Goal: Transaction & Acquisition: Purchase product/service

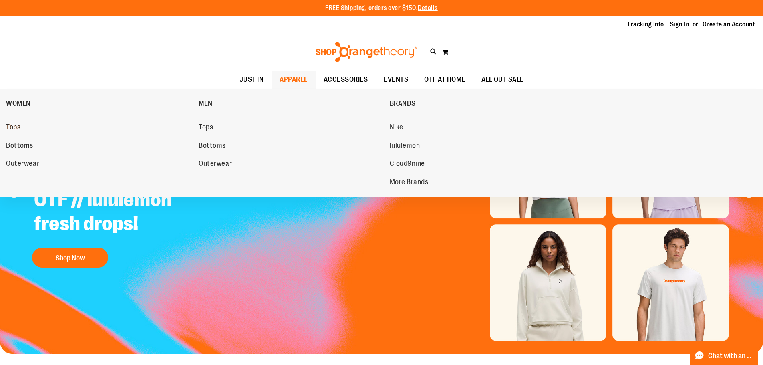
click at [20, 125] on span "Tops" at bounding box center [13, 128] width 14 height 10
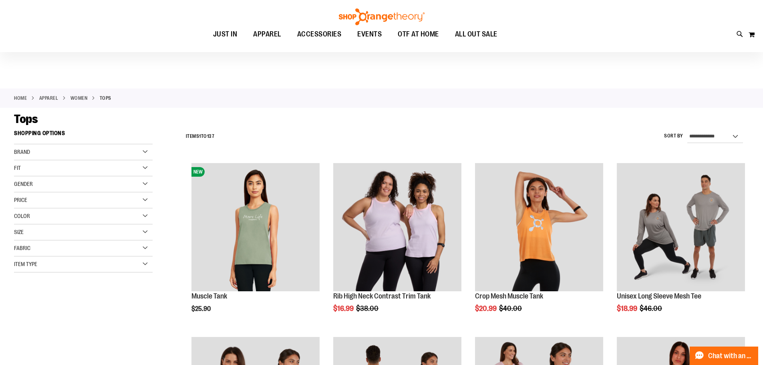
scroll to position [40, 0]
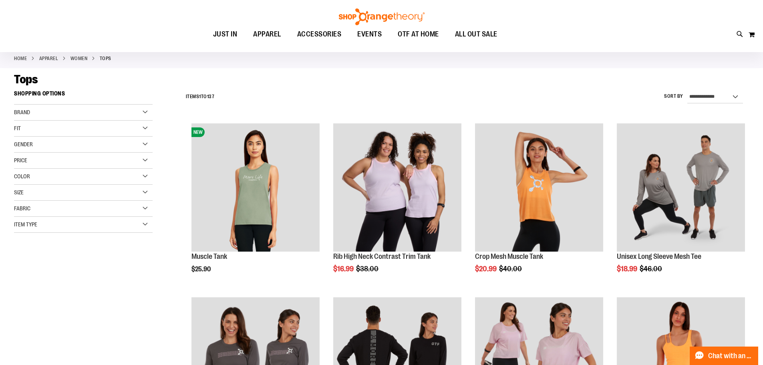
click at [112, 189] on div "Size" at bounding box center [83, 193] width 139 height 16
click at [109, 214] on div "2XL" at bounding box center [108, 213] width 12 height 12
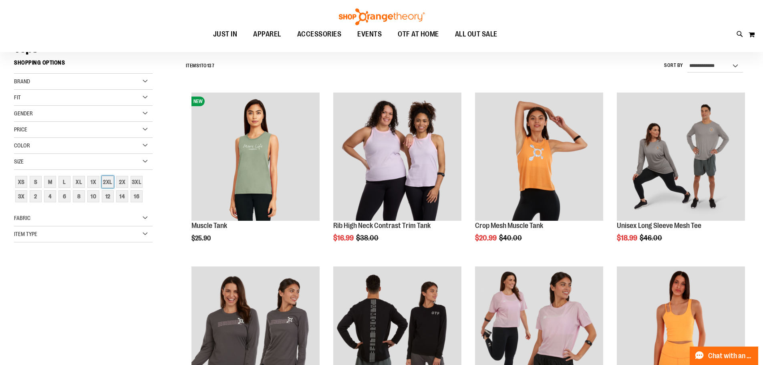
scroll to position [74, 0]
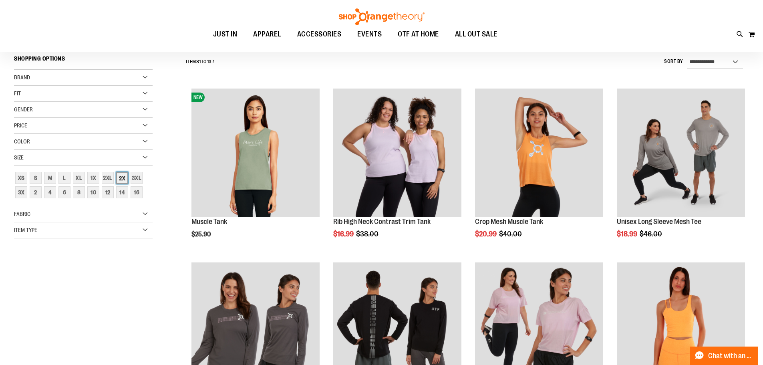
click at [125, 178] on div "2X" at bounding box center [122, 178] width 12 height 12
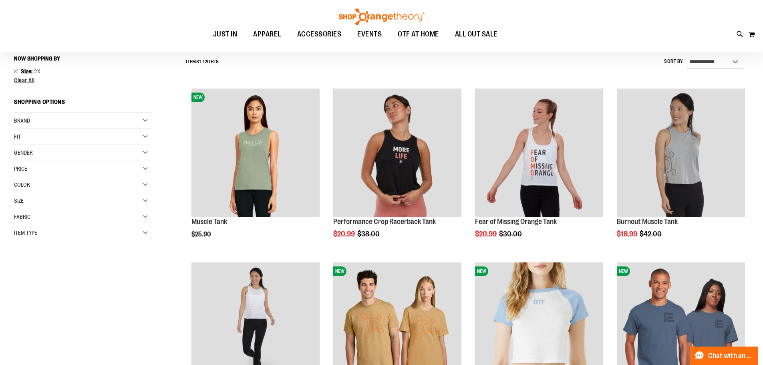
click at [117, 149] on div "Gender" at bounding box center [83, 153] width 139 height 16
click at [50, 168] on span "16 items" at bounding box center [47, 169] width 13 height 8
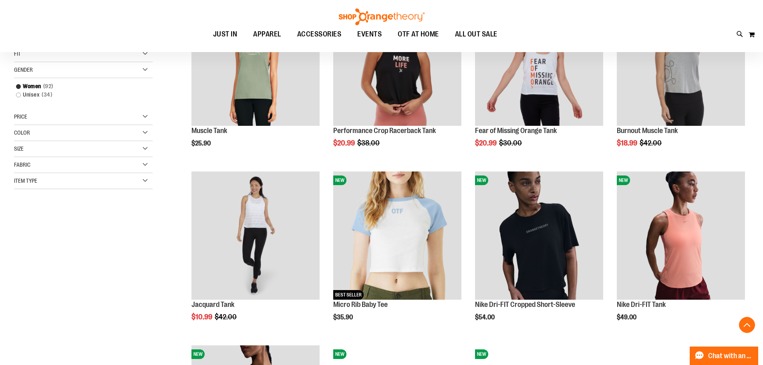
scroll to position [195, 0]
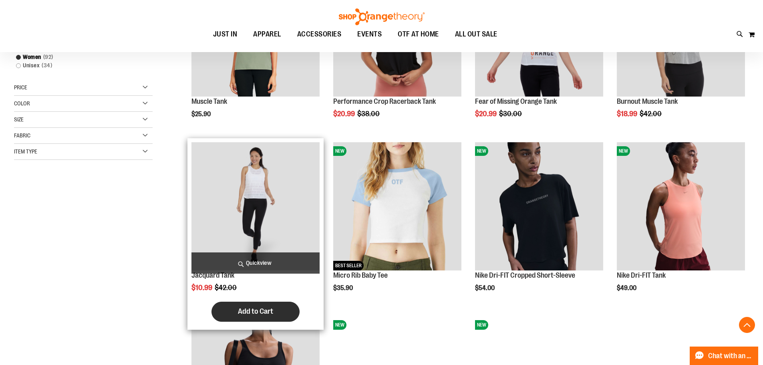
click at [275, 304] on button "Add to Cart" at bounding box center [255, 312] width 88 height 20
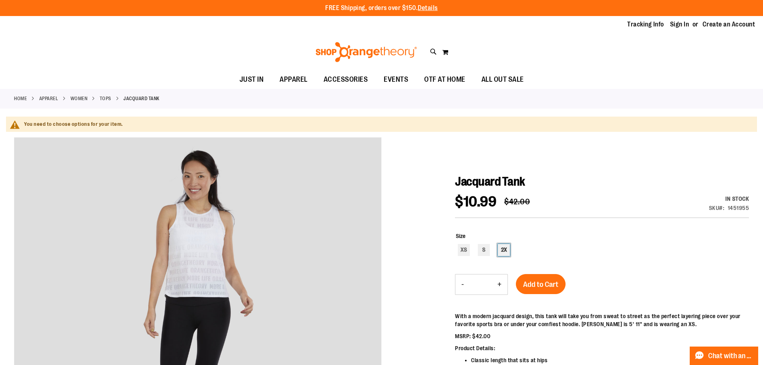
click at [506, 252] on div "2X" at bounding box center [504, 250] width 12 height 12
type input "***"
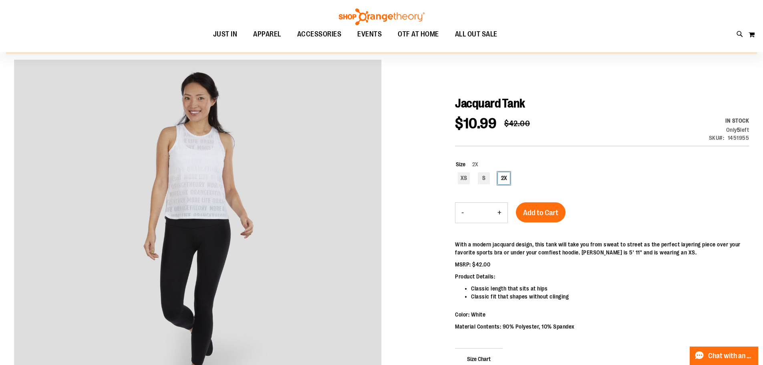
scroll to position [80, 0]
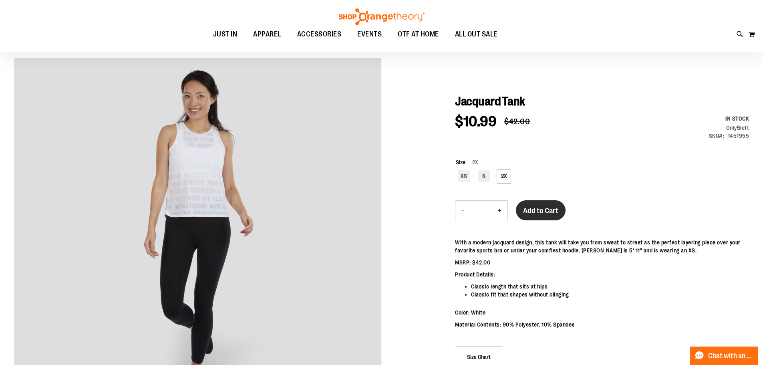
click at [553, 206] on span "Add to Cart" at bounding box center [540, 210] width 35 height 9
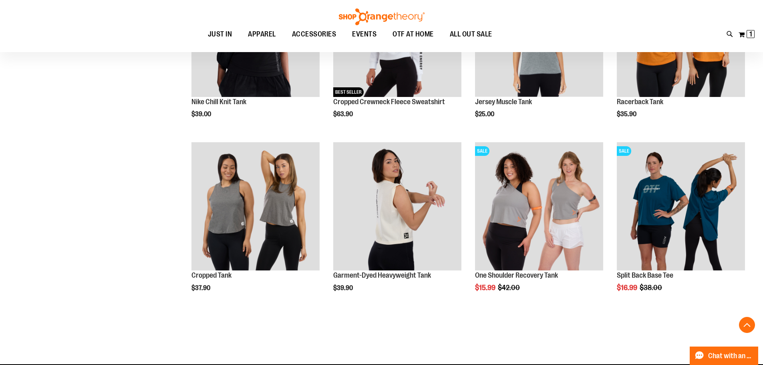
scroll to position [555, 0]
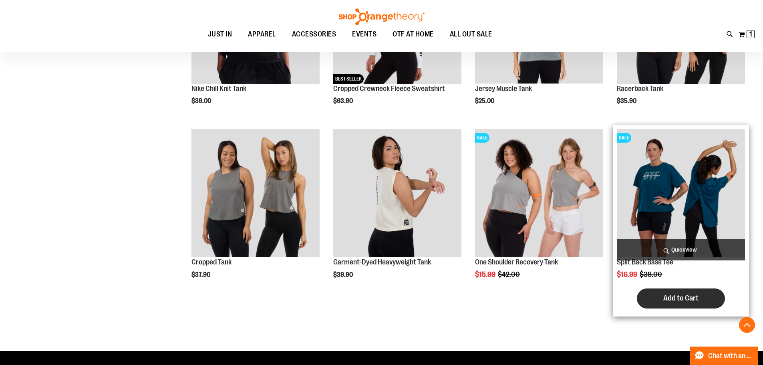
click at [656, 293] on button "Add to Cart" at bounding box center [681, 298] width 88 height 20
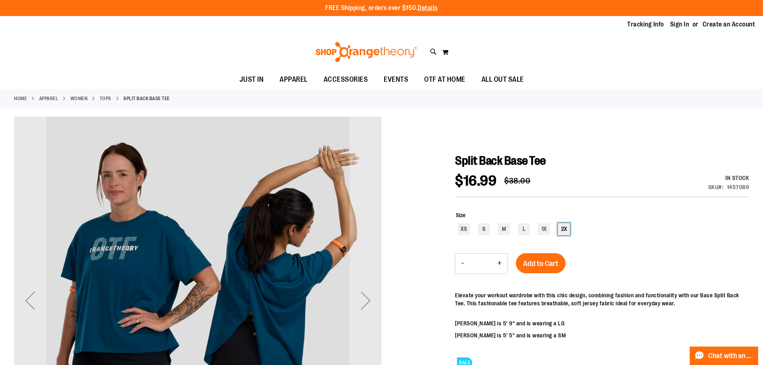
click at [565, 229] on div "2X" at bounding box center [564, 229] width 12 height 12
type input "***"
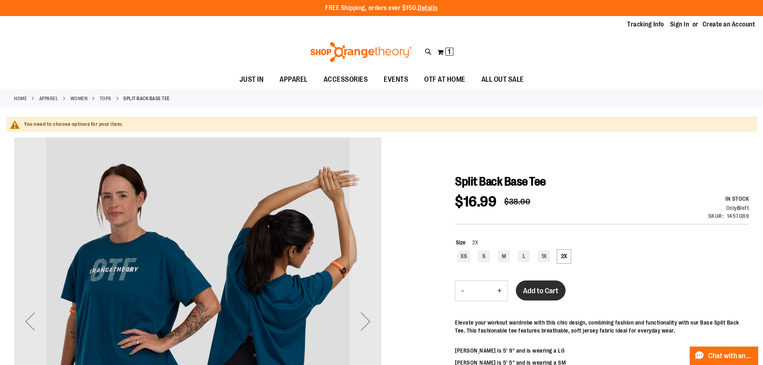
click at [539, 278] on div "Split Back Base Tee $16.99 Regular Price $38.00 In stock Only 8 left SKU 145708…" at bounding box center [602, 342] width 294 height 336
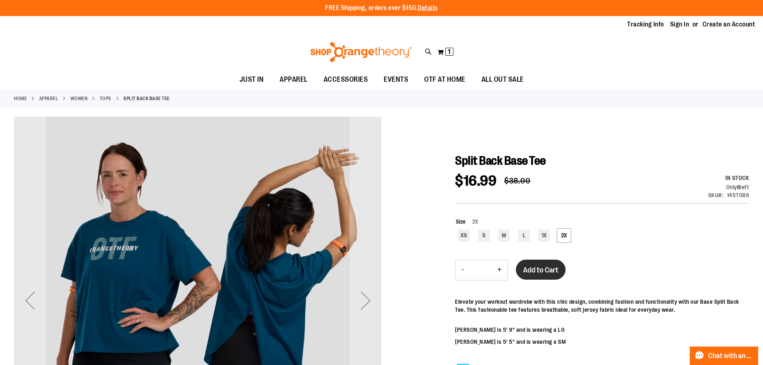
click at [548, 278] on button "Add to Cart" at bounding box center [541, 270] width 50 height 20
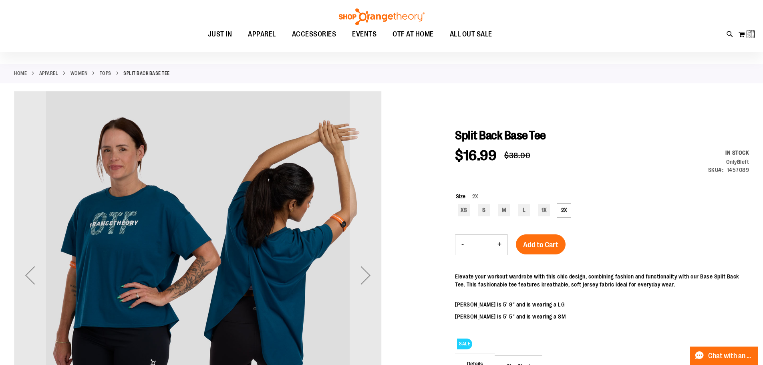
scroll to position [80, 0]
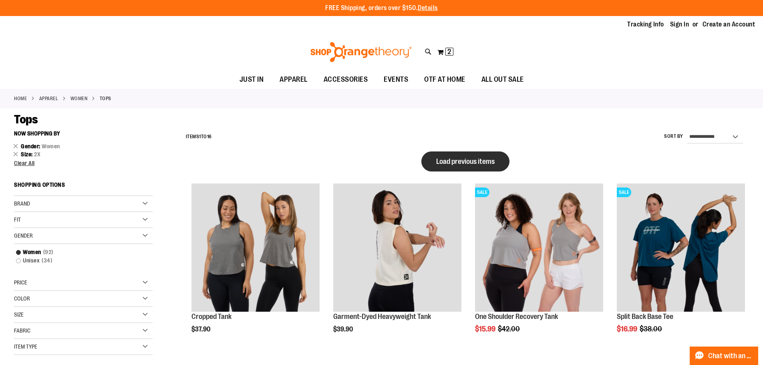
click at [449, 155] on button "Load previous items" at bounding box center [465, 161] width 88 height 20
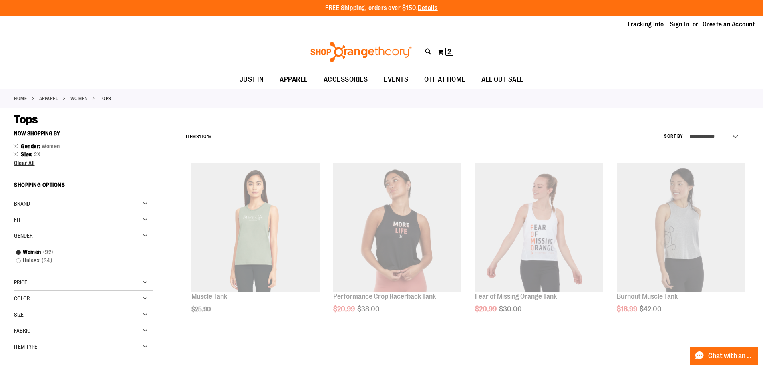
drag, startPoint x: 712, startPoint y: 137, endPoint x: 705, endPoint y: 141, distance: 7.9
click at [712, 137] on select "**********" at bounding box center [715, 137] width 56 height 13
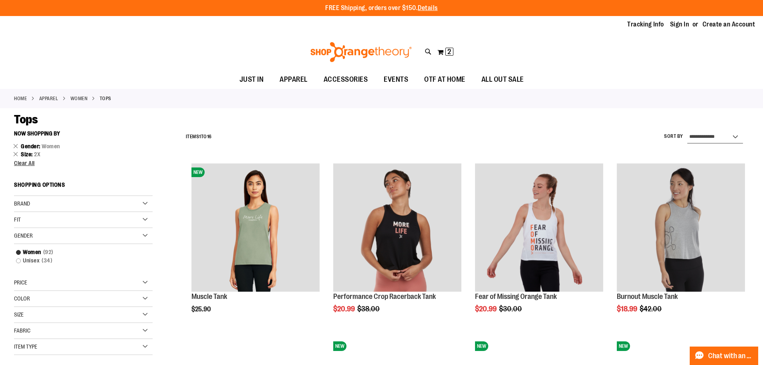
select select "*********"
click at [687, 131] on select "**********" at bounding box center [715, 137] width 56 height 13
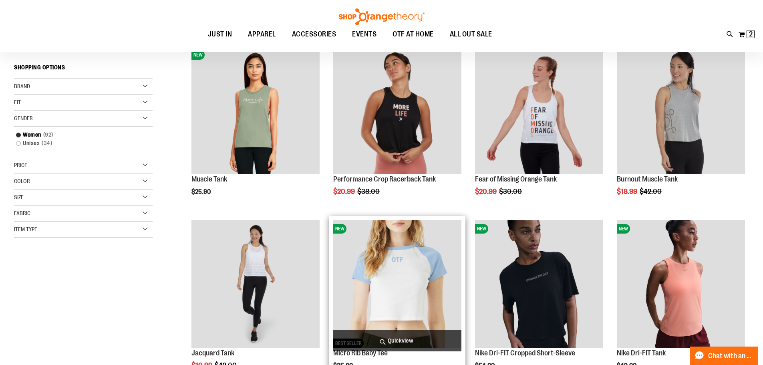
scroll to position [127, 0]
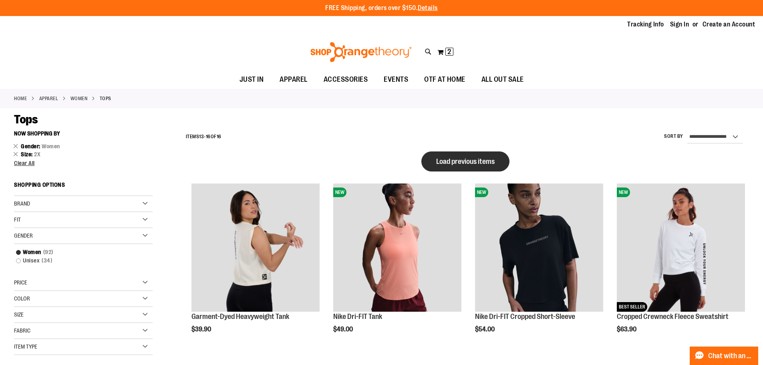
click at [488, 166] on button "Load previous items" at bounding box center [465, 161] width 88 height 20
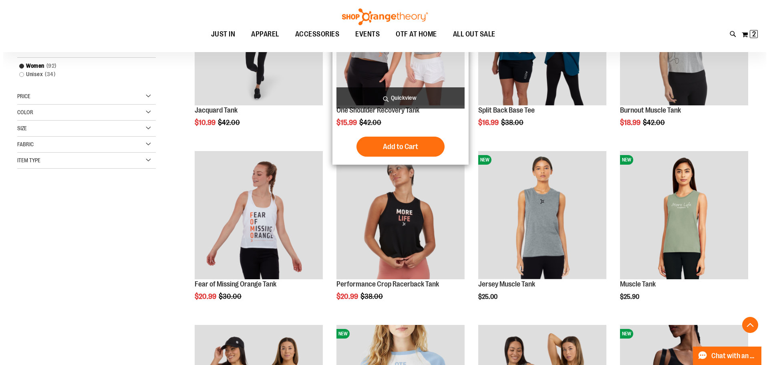
scroll to position [200, 0]
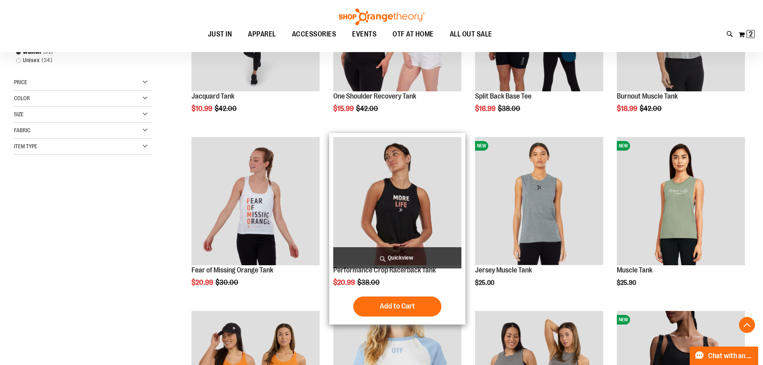
click at [376, 254] on span "Quickview" at bounding box center [397, 257] width 128 height 21
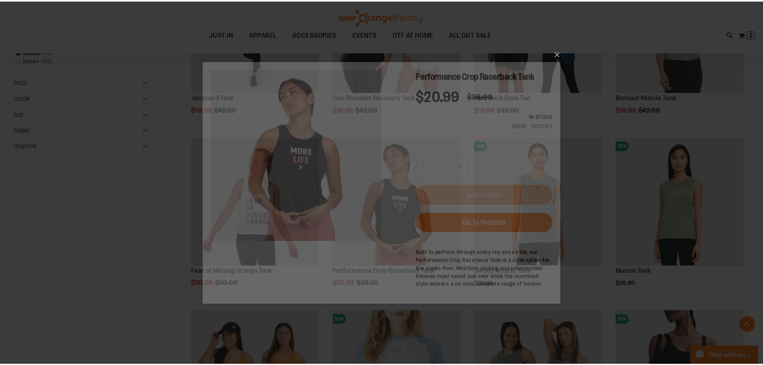
scroll to position [0, 0]
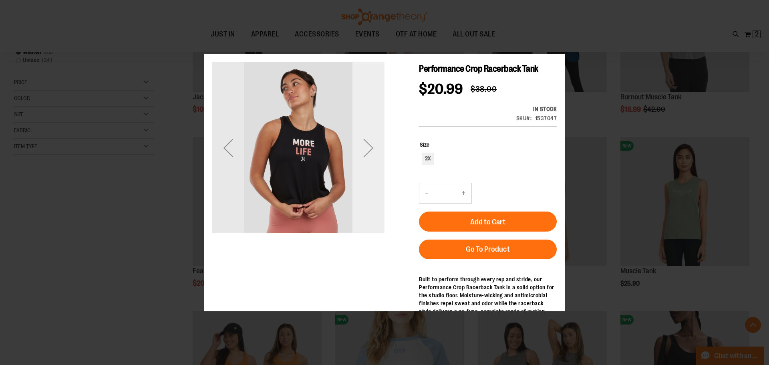
click at [364, 173] on div "Next" at bounding box center [368, 148] width 32 height 172
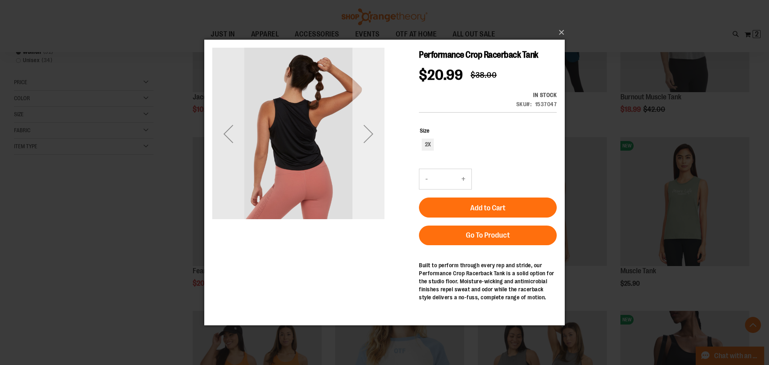
click at [368, 124] on div "Next" at bounding box center [368, 134] width 32 height 32
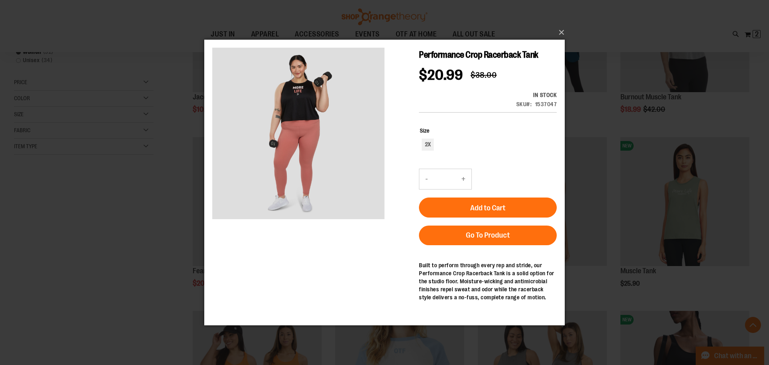
click at [146, 199] on div "×" at bounding box center [384, 182] width 769 height 365
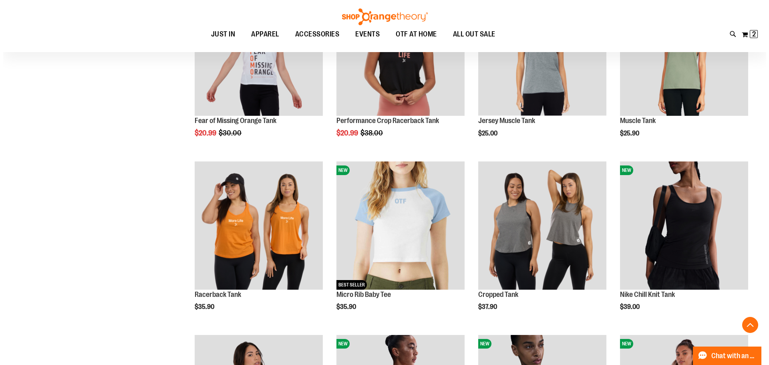
scroll to position [360, 0]
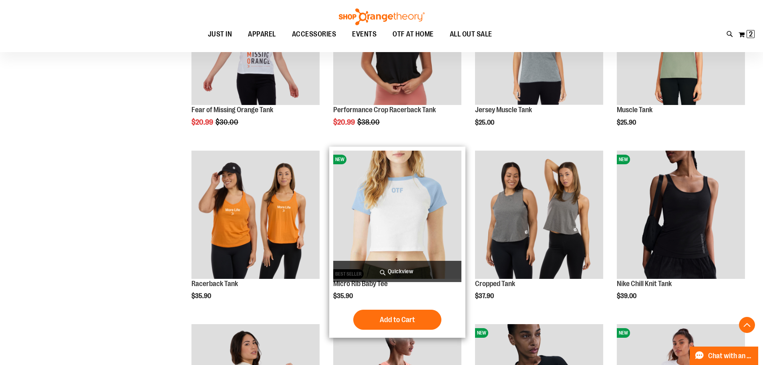
click at [414, 264] on span "Quickview" at bounding box center [397, 271] width 128 height 21
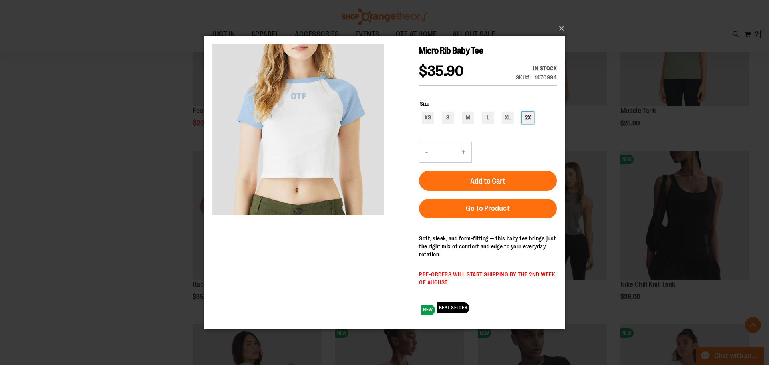
click at [527, 117] on div "2X" at bounding box center [528, 117] width 12 height 12
type input "***"
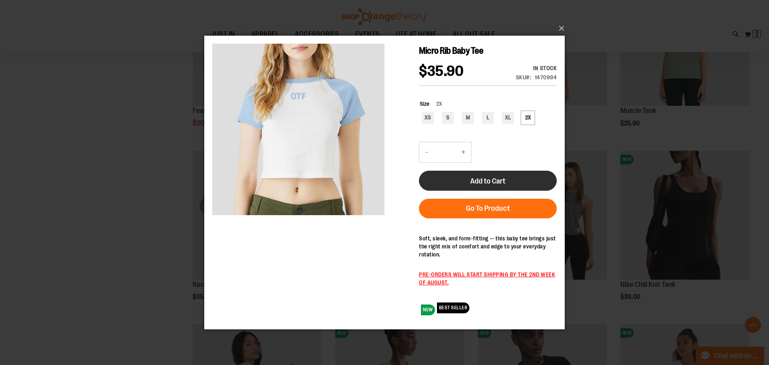
click at [526, 177] on button "Add to Cart" at bounding box center [488, 180] width 138 height 20
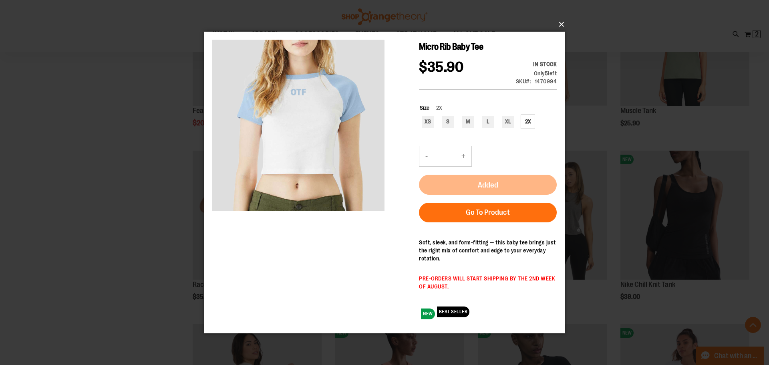
click at [559, 21] on button "×" at bounding box center [387, 25] width 360 height 18
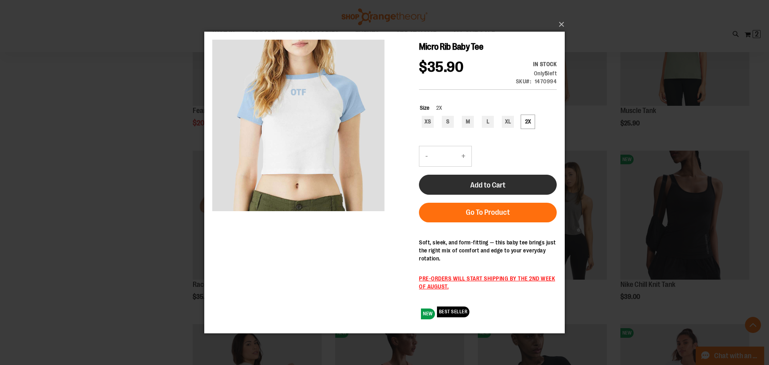
click at [493, 189] on button "Add to Cart" at bounding box center [488, 184] width 138 height 20
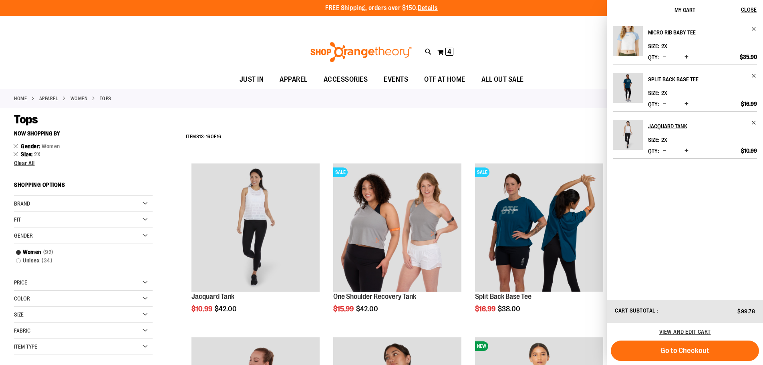
click at [664, 58] on span "Decrease product quantity" at bounding box center [665, 57] width 4 height 8
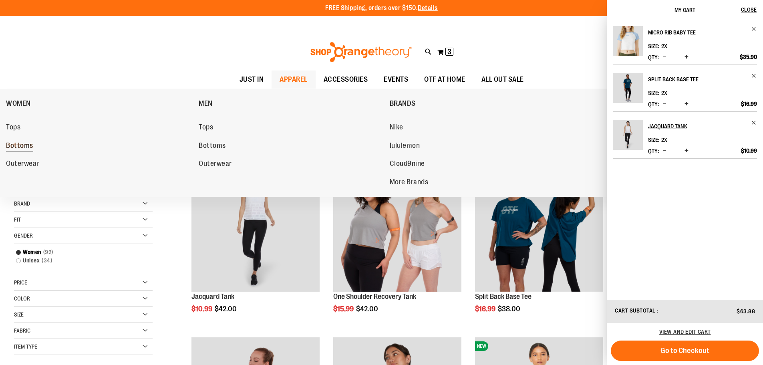
click at [18, 146] on span "Bottoms" at bounding box center [19, 146] width 27 height 10
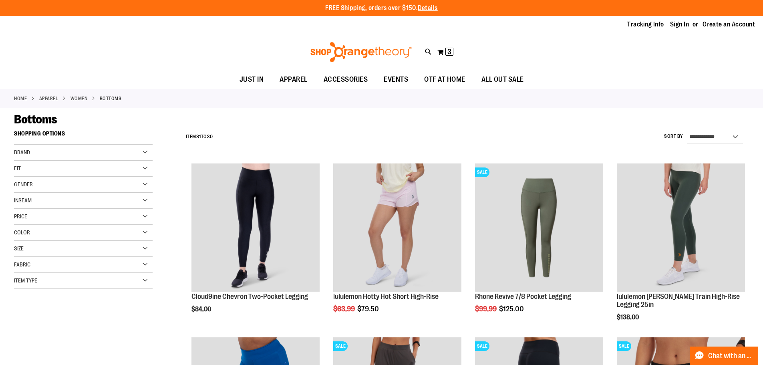
click at [115, 187] on div "Gender" at bounding box center [83, 185] width 139 height 16
click at [40, 198] on link "Women 27 items" at bounding box center [78, 201] width 133 height 8
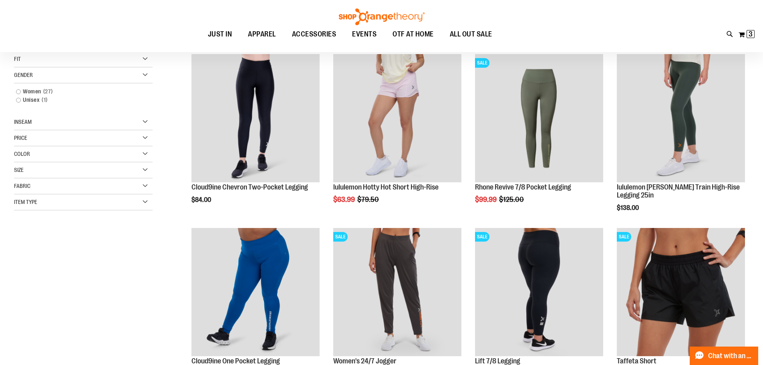
scroll to position [127, 0]
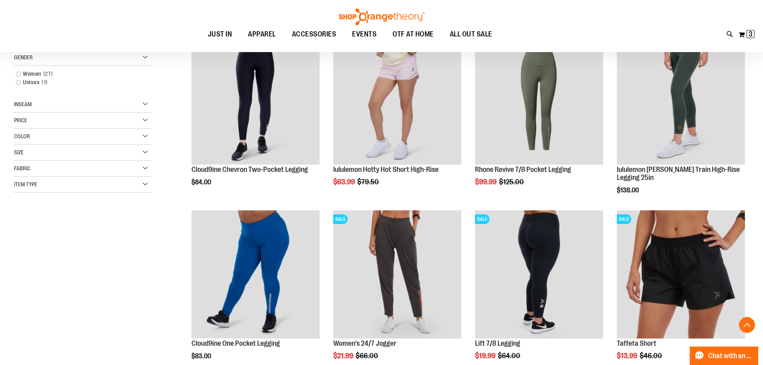
click at [107, 149] on div "Size" at bounding box center [83, 153] width 139 height 16
click at [95, 193] on div "Size" at bounding box center [83, 196] width 139 height 16
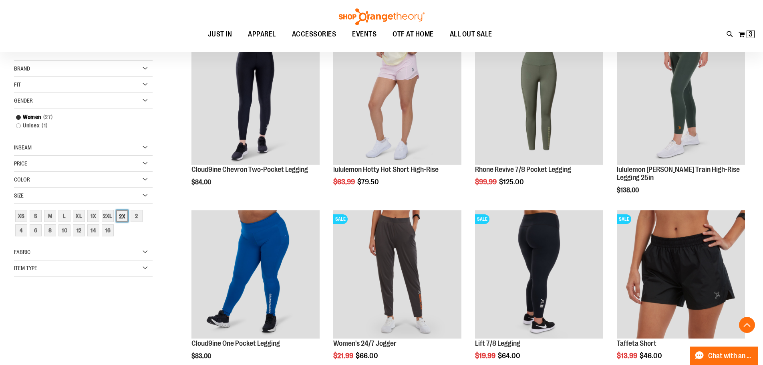
click at [119, 214] on div "2X" at bounding box center [122, 216] width 12 height 12
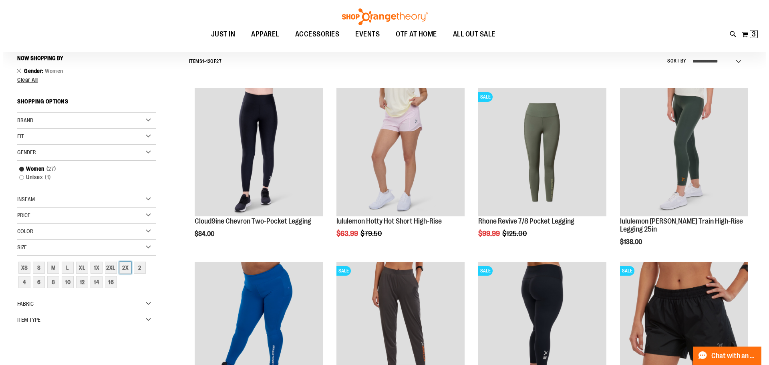
scroll to position [74, 0]
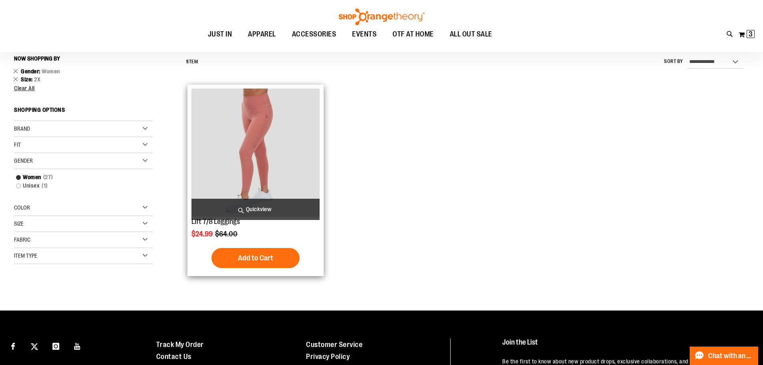
click at [248, 206] on span "Quickview" at bounding box center [255, 209] width 128 height 21
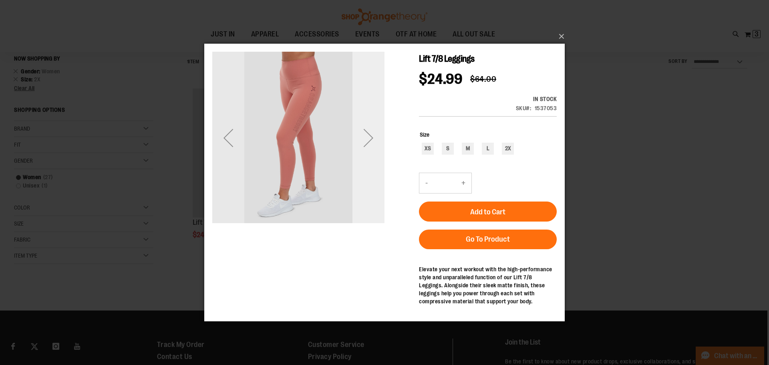
click at [375, 156] on div "Next" at bounding box center [368, 138] width 32 height 172
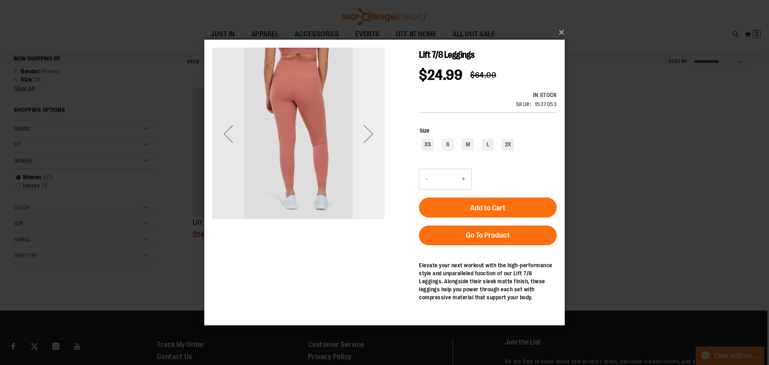
click at [375, 155] on div "Next" at bounding box center [368, 134] width 32 height 172
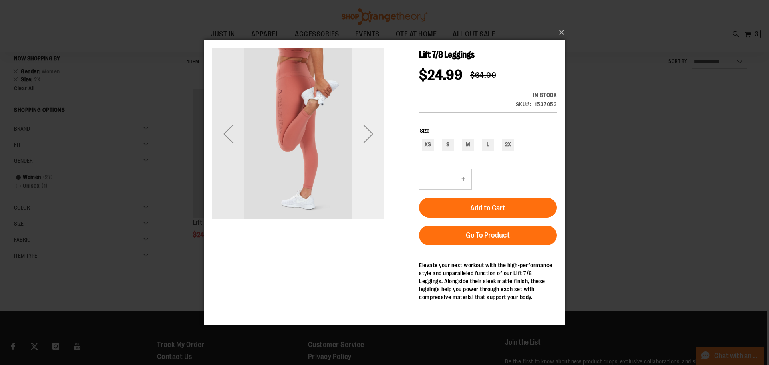
click at [375, 155] on div "Next" at bounding box center [368, 134] width 32 height 172
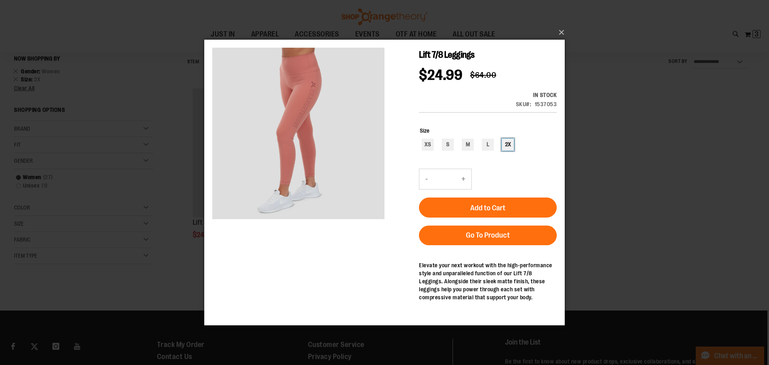
click at [510, 147] on div "2X" at bounding box center [508, 145] width 12 height 12
type input "***"
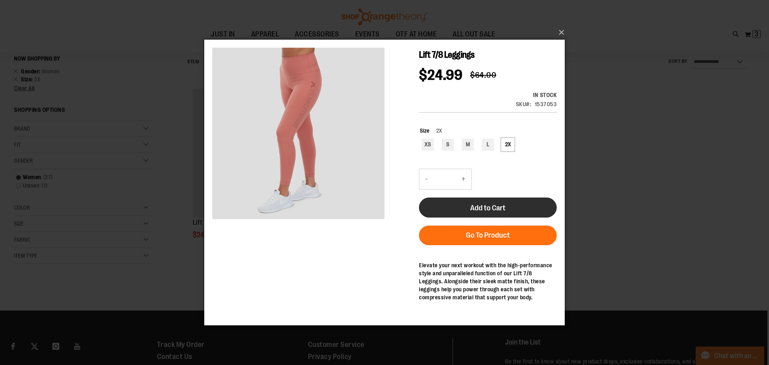
click at [527, 201] on div "Add to Cart" at bounding box center [488, 193] width 138 height 49
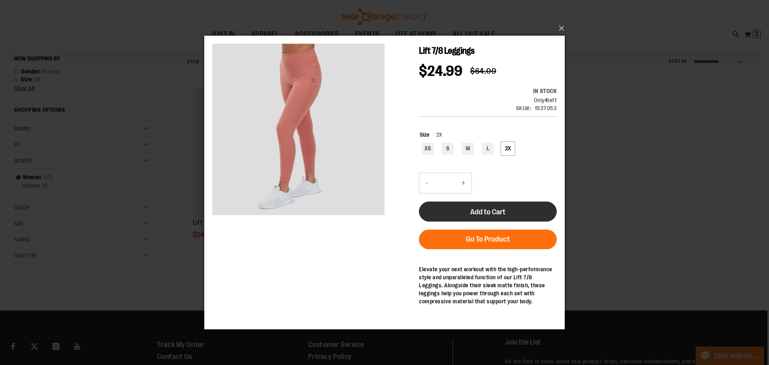
click at [511, 205] on button "Add to Cart" at bounding box center [488, 211] width 138 height 20
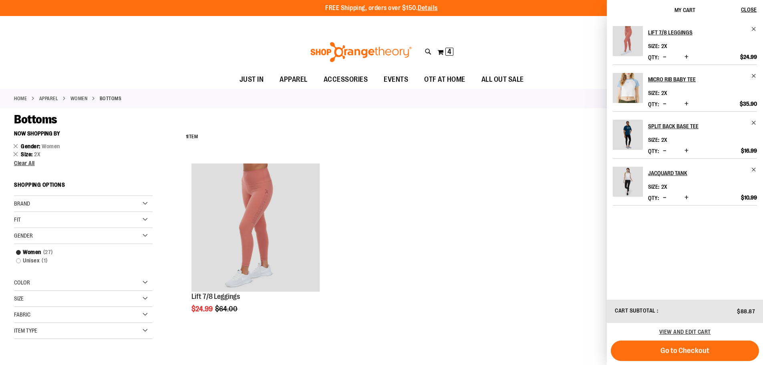
click at [575, 159] on ol "Lift 7/8 Leggings $24.99 Regular Price $64.00 Quickview Add to Cart In stock" at bounding box center [465, 246] width 567 height 174
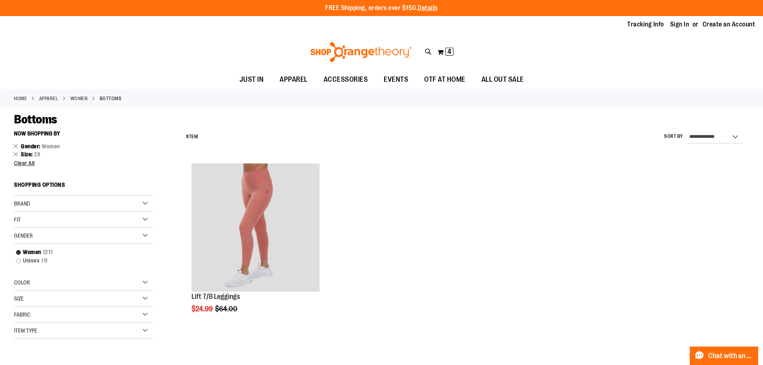
scroll to position [40, 0]
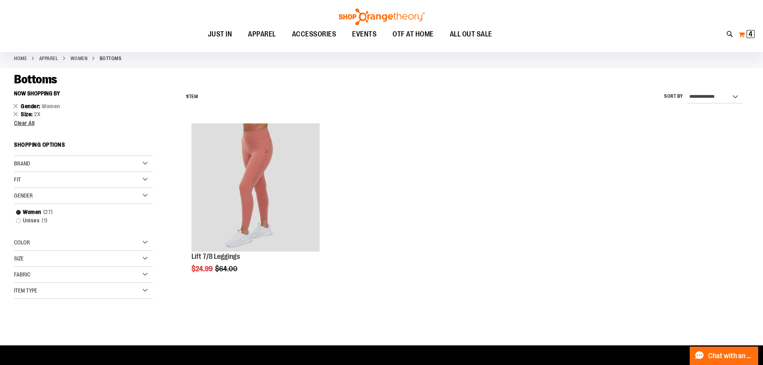
click at [744, 36] on button "My Cart 4 4 items" at bounding box center [746, 34] width 17 height 13
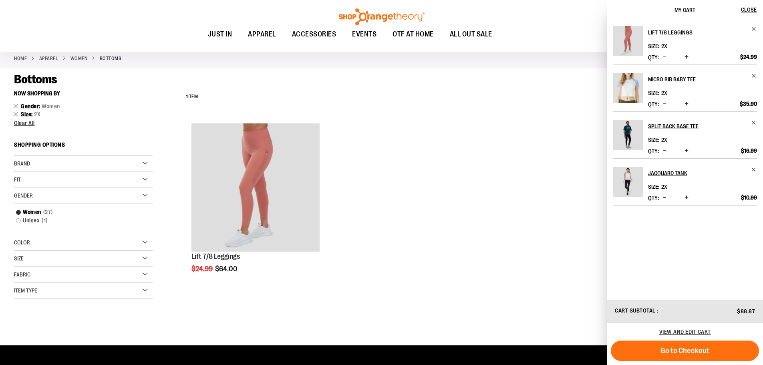
click at [64, 182] on div "Fit" at bounding box center [83, 180] width 139 height 16
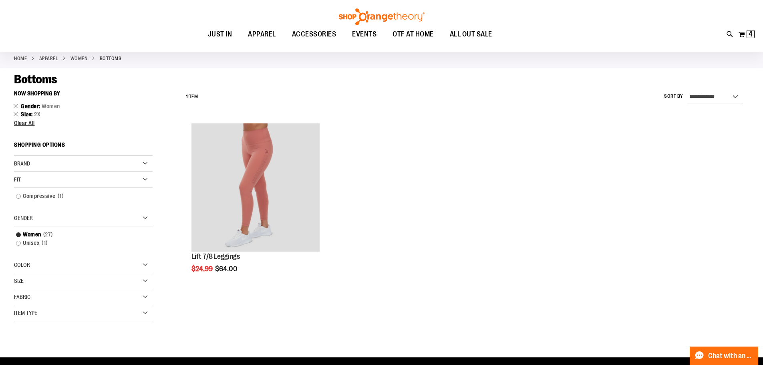
click at [64, 182] on div "Fit" at bounding box center [83, 180] width 139 height 16
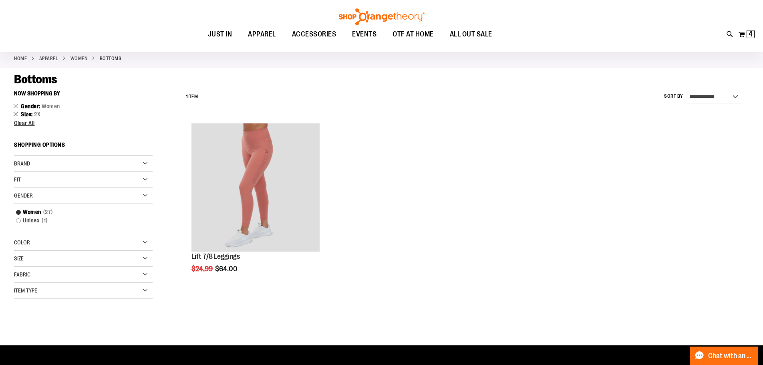
click at [16, 113] on link "Remove This Item" at bounding box center [15, 114] width 5 height 8
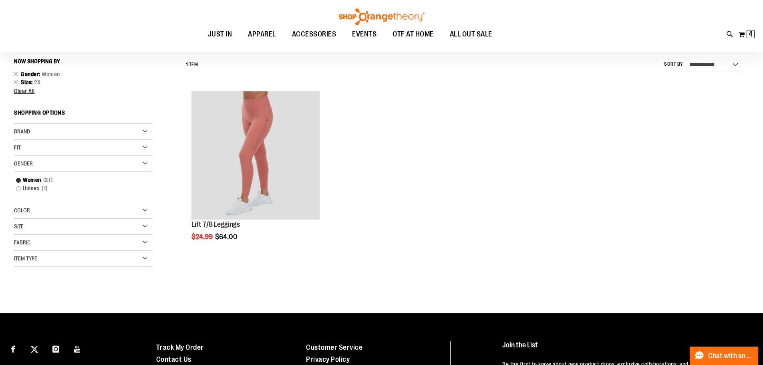
scroll to position [74, 0]
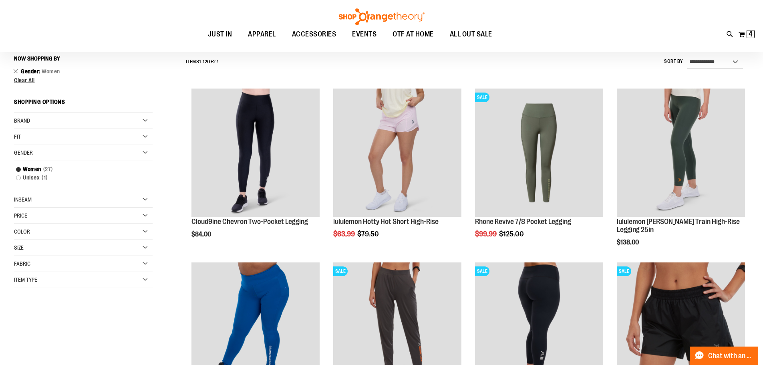
click at [137, 130] on div "Fit" at bounding box center [83, 137] width 139 height 16
click at [137, 135] on div "Fit" at bounding box center [83, 137] width 139 height 16
click at [95, 244] on div "Size" at bounding box center [83, 248] width 139 height 16
click at [109, 268] on div "2XL" at bounding box center [108, 268] width 12 height 12
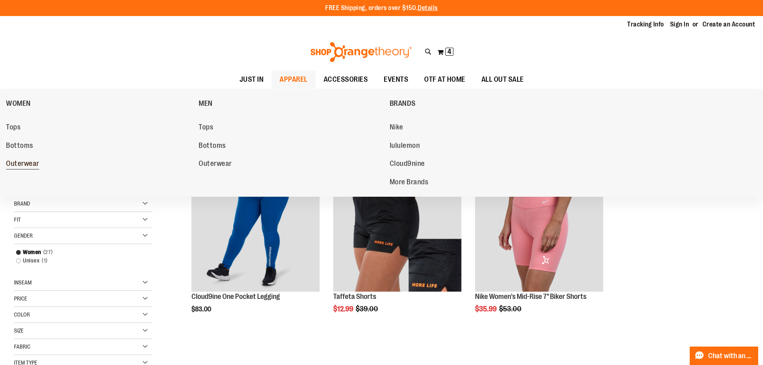
click at [23, 164] on span "Outerwear" at bounding box center [22, 164] width 33 height 10
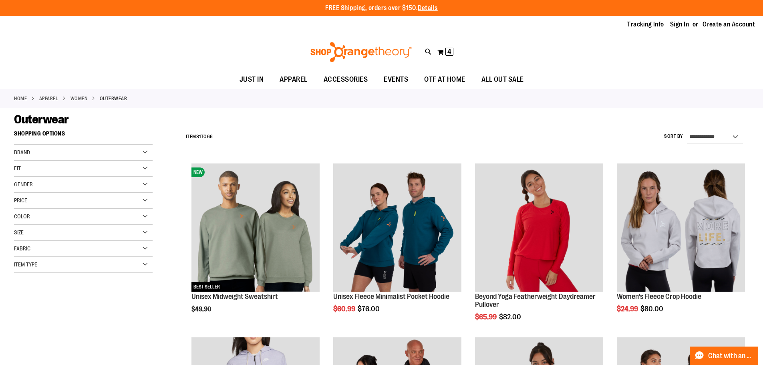
click at [70, 230] on div "Size" at bounding box center [83, 233] width 139 height 16
click at [35, 267] on div "2X" at bounding box center [36, 267] width 12 height 12
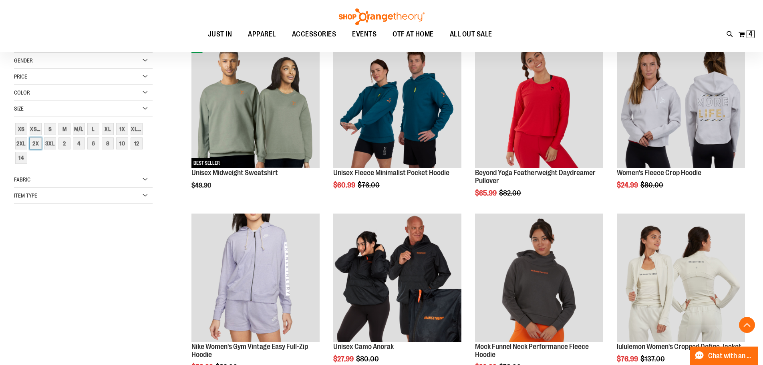
scroll to position [127, 0]
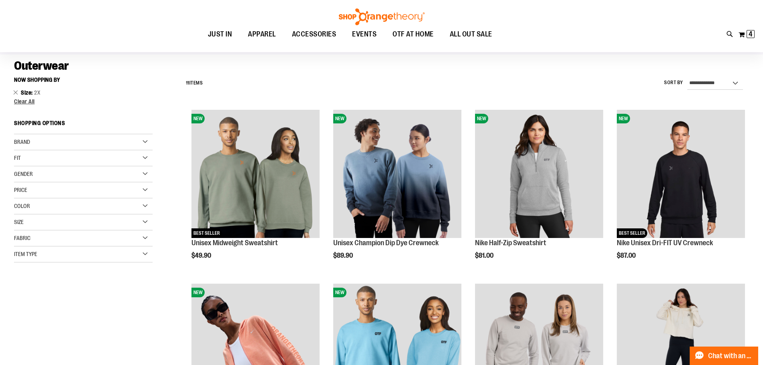
scroll to position [46, 0]
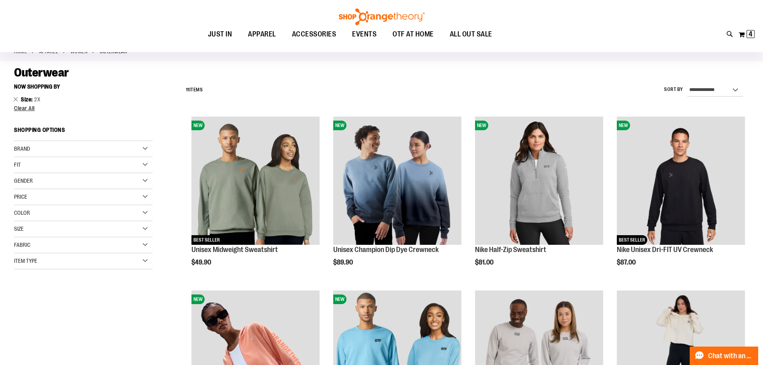
click at [113, 173] on div "Gender" at bounding box center [83, 181] width 139 height 16
click at [37, 197] on link "Women 6 items" at bounding box center [78, 197] width 133 height 8
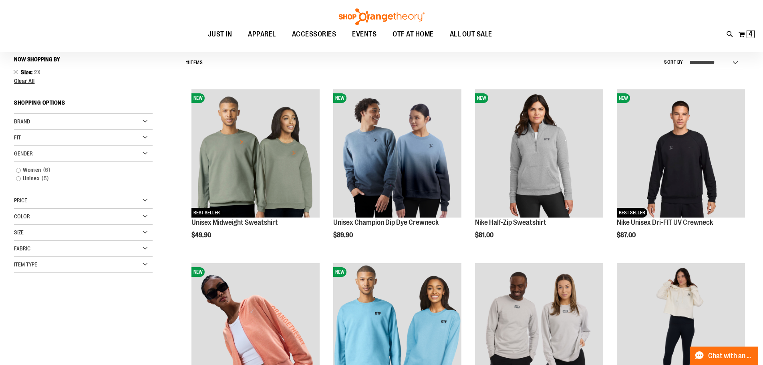
scroll to position [74, 0]
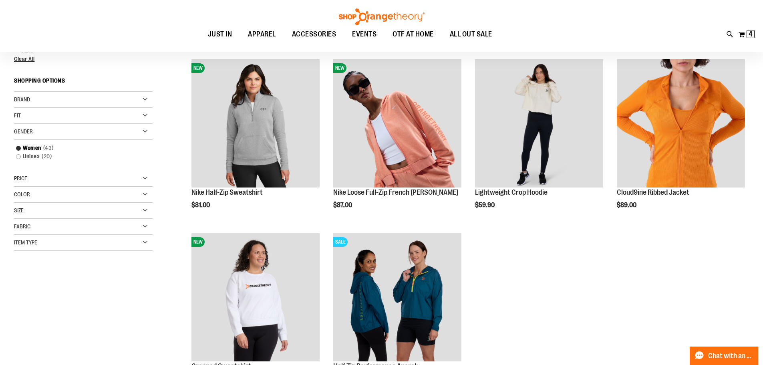
scroll to position [34, 0]
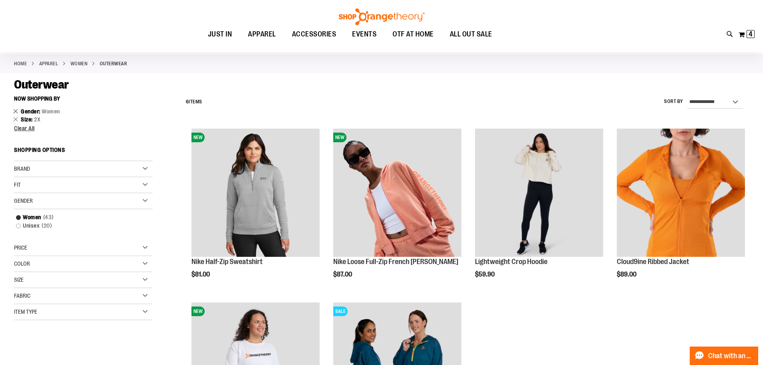
click at [16, 111] on link "Remove This Item" at bounding box center [15, 111] width 5 height 8
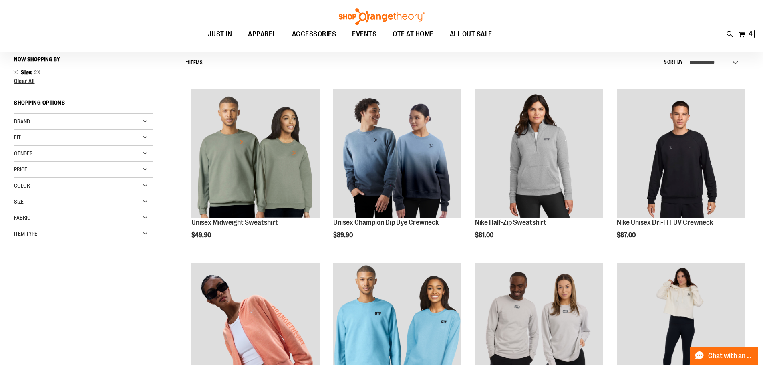
scroll to position [74, 0]
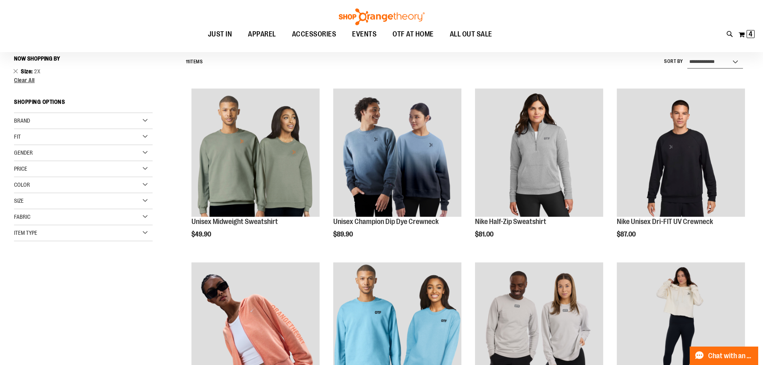
click at [723, 63] on select "**********" at bounding box center [715, 62] width 56 height 13
select select "*********"
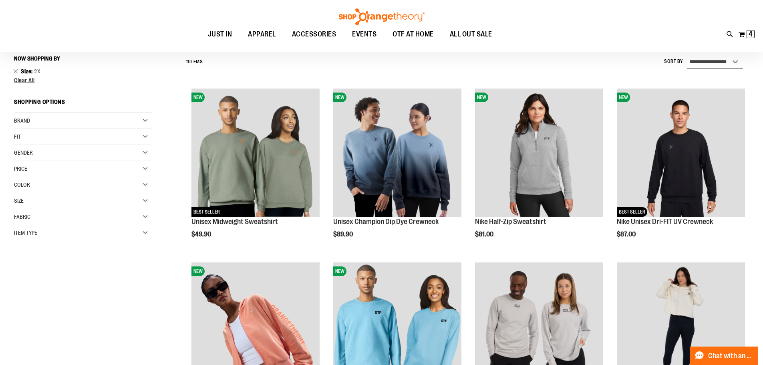
click at [687, 56] on select "**********" at bounding box center [715, 62] width 56 height 13
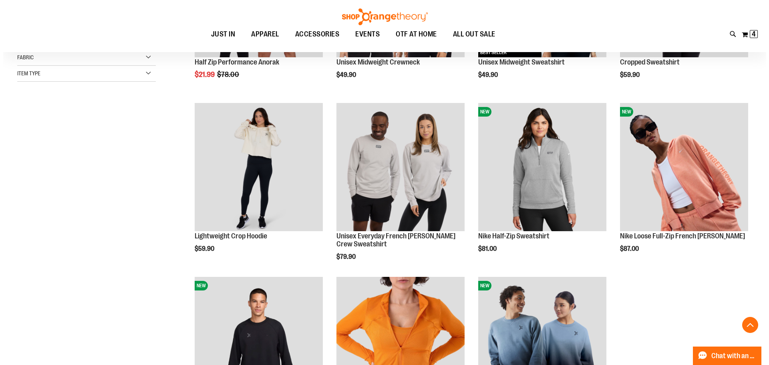
scroll to position [235, 0]
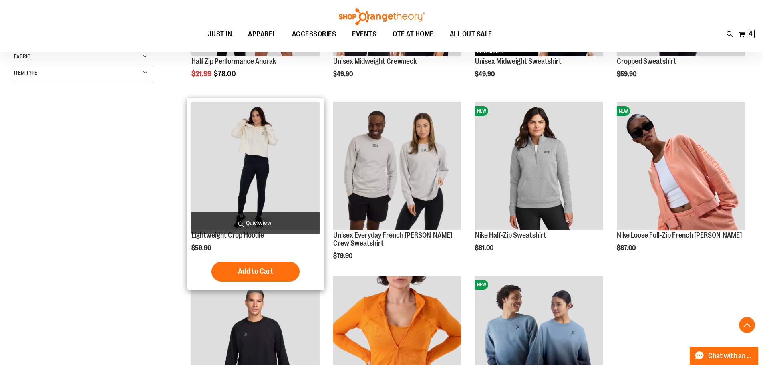
click at [277, 219] on span "Quickview" at bounding box center [255, 222] width 128 height 21
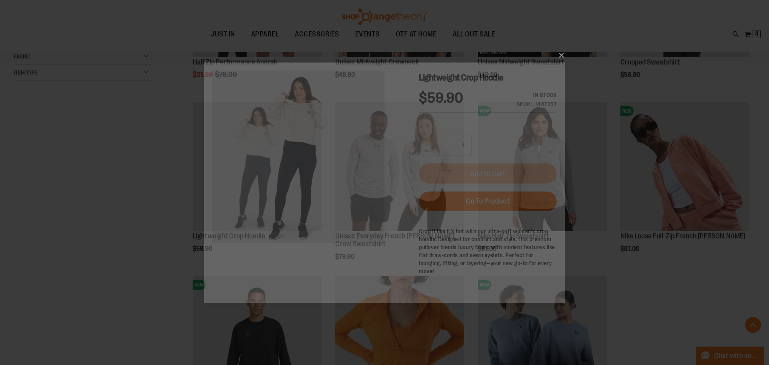
scroll to position [0, 0]
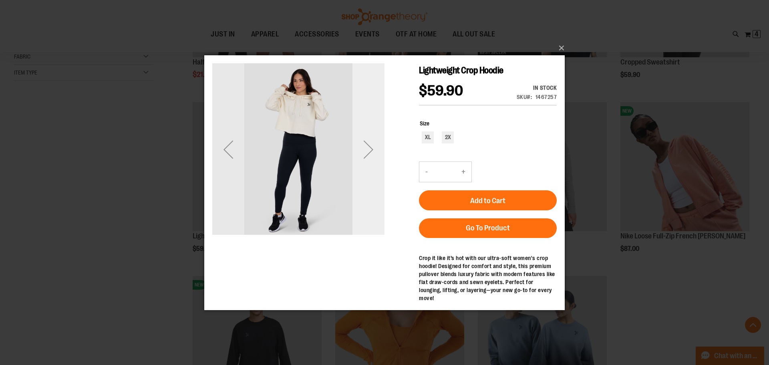
click at [366, 149] on div "Next" at bounding box center [368, 149] width 32 height 32
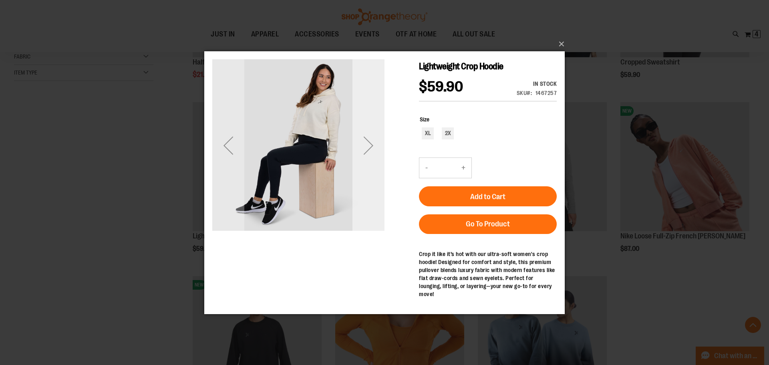
click at [366, 149] on div "Next" at bounding box center [368, 145] width 32 height 32
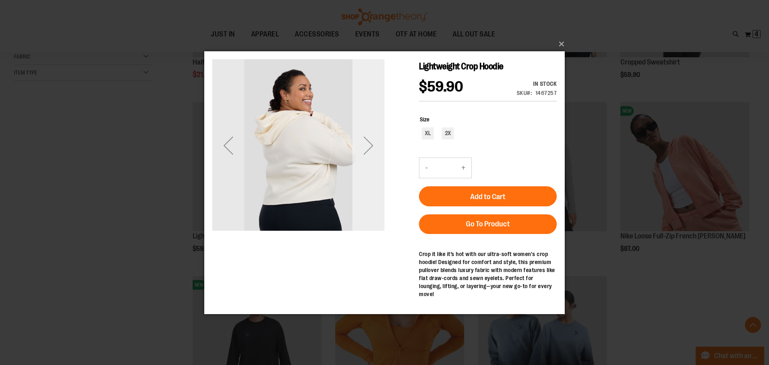
click at [366, 149] on div "Next" at bounding box center [368, 145] width 32 height 32
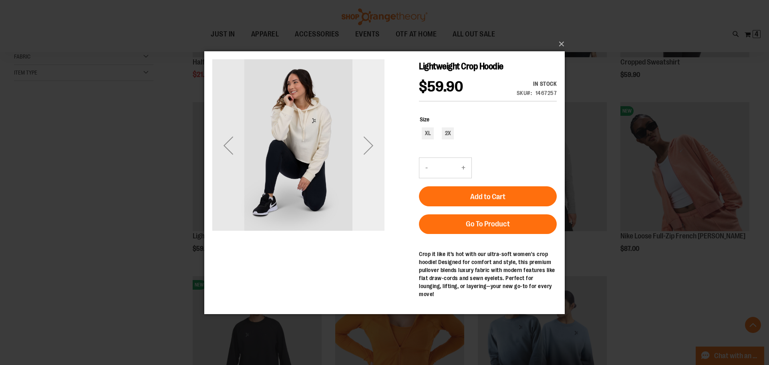
click at [366, 149] on div "Next" at bounding box center [368, 145] width 32 height 32
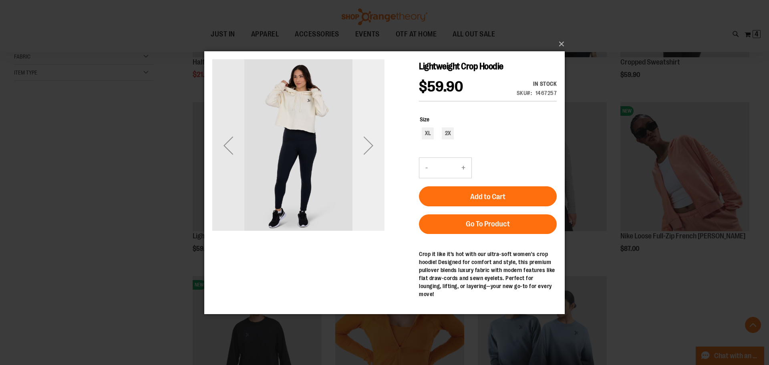
click at [366, 149] on div "Next" at bounding box center [368, 145] width 32 height 32
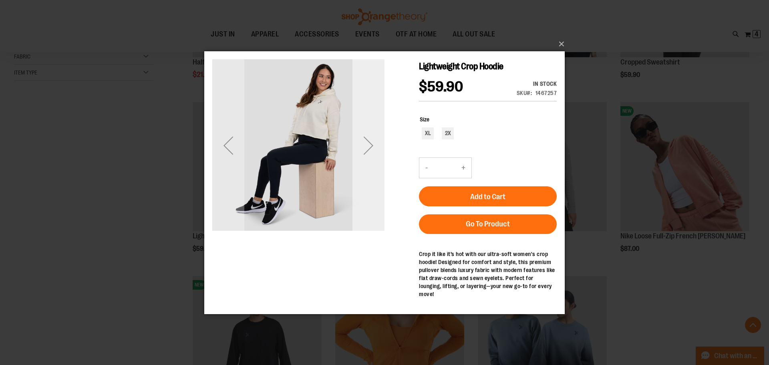
click at [366, 149] on div "Next" at bounding box center [368, 145] width 32 height 32
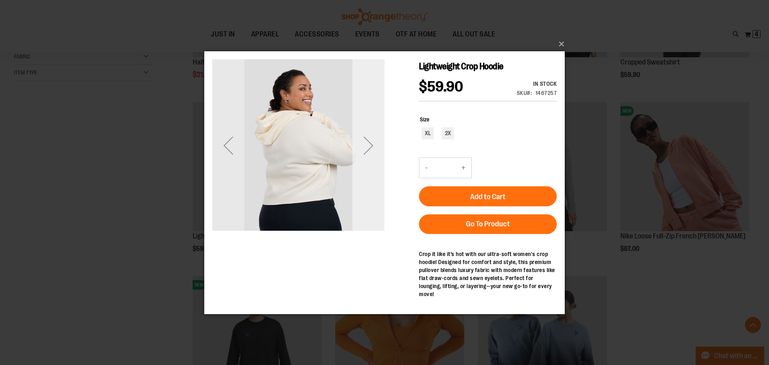
click at [366, 149] on div "Next" at bounding box center [368, 145] width 32 height 32
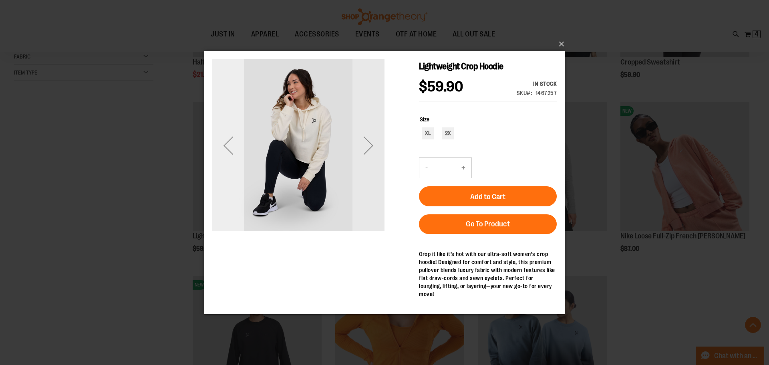
click at [221, 146] on div "Previous" at bounding box center [228, 145] width 32 height 32
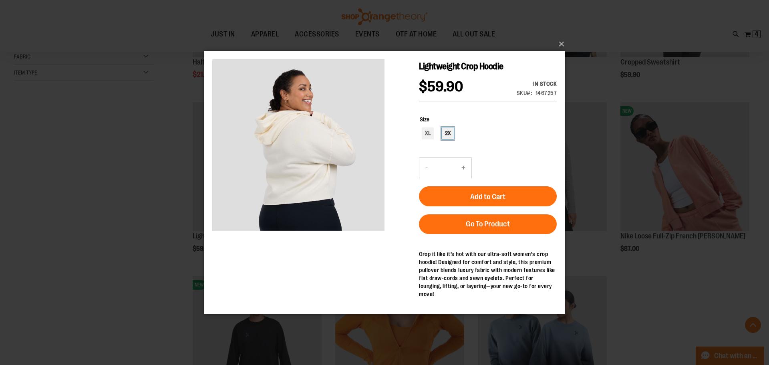
click at [445, 135] on div "2X" at bounding box center [448, 133] width 12 height 12
type input "***"
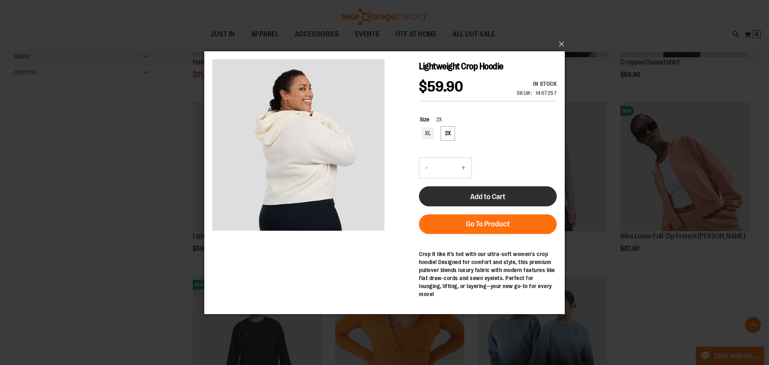
click at [470, 187] on button "Add to Cart" at bounding box center [488, 196] width 138 height 20
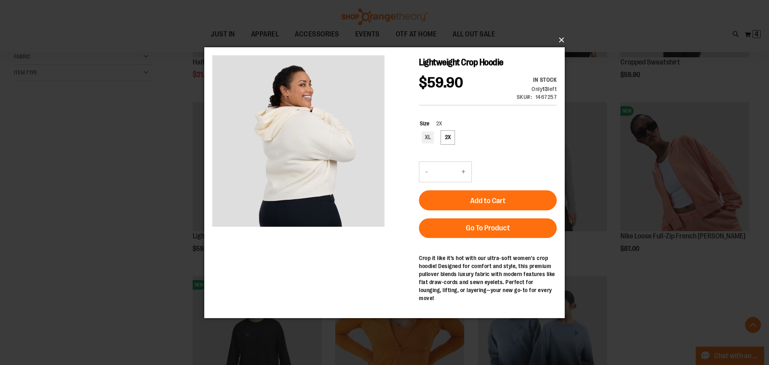
click at [557, 42] on button "×" at bounding box center [387, 40] width 360 height 18
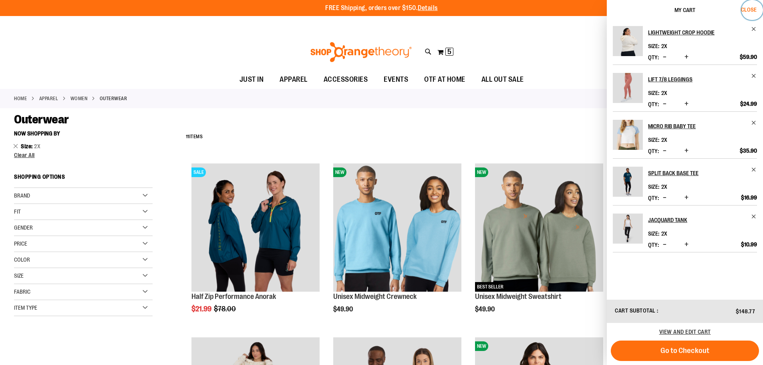
click at [746, 10] on span "Close" at bounding box center [749, 9] width 16 height 6
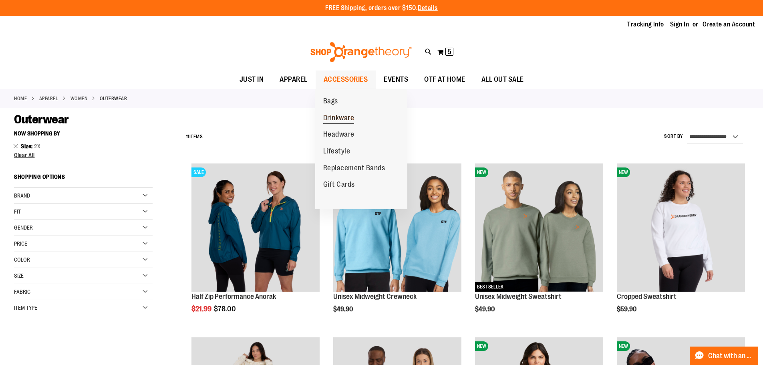
click at [340, 117] on span "Drinkware" at bounding box center [338, 119] width 31 height 10
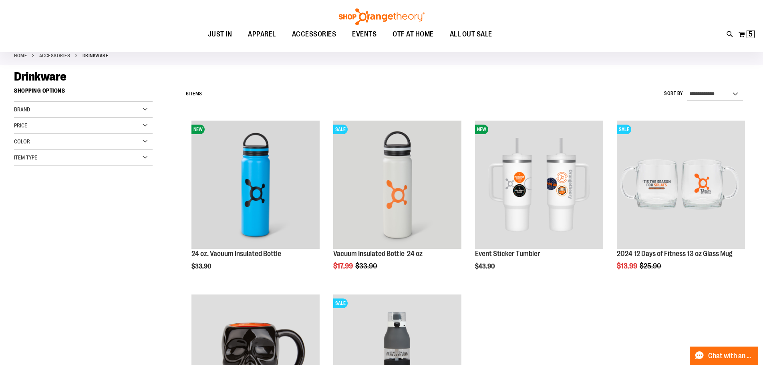
scroll to position [40, 0]
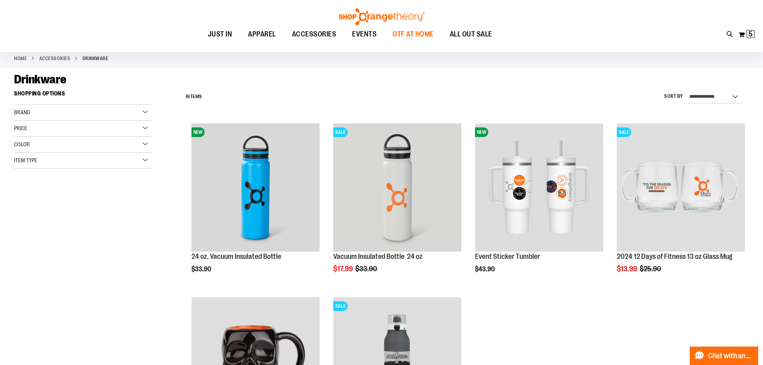
click at [407, 36] on span "OTF AT HOME" at bounding box center [412, 34] width 41 height 18
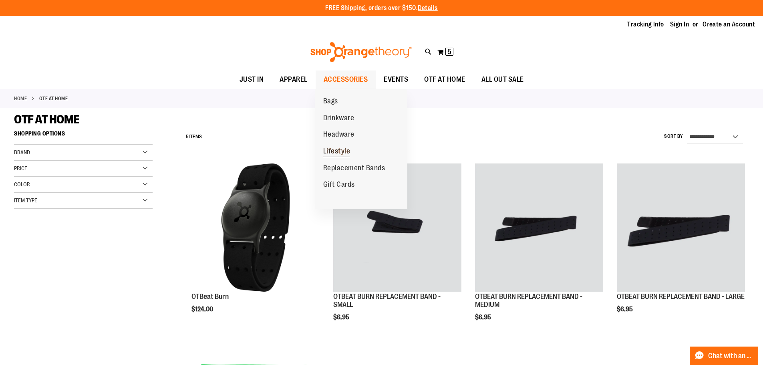
click at [336, 149] on span "Lifestyle" at bounding box center [336, 152] width 27 height 10
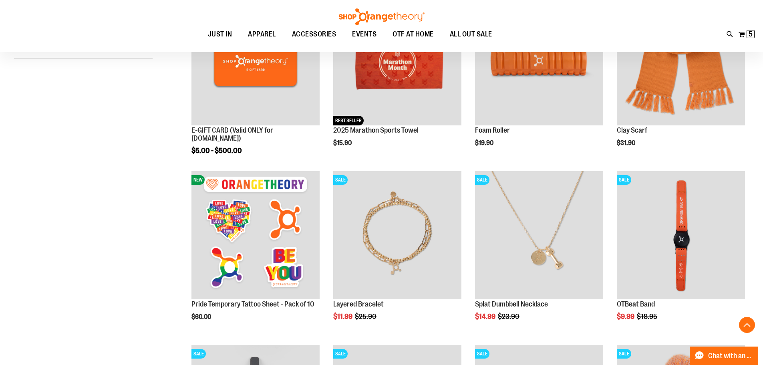
scroll to position [200, 0]
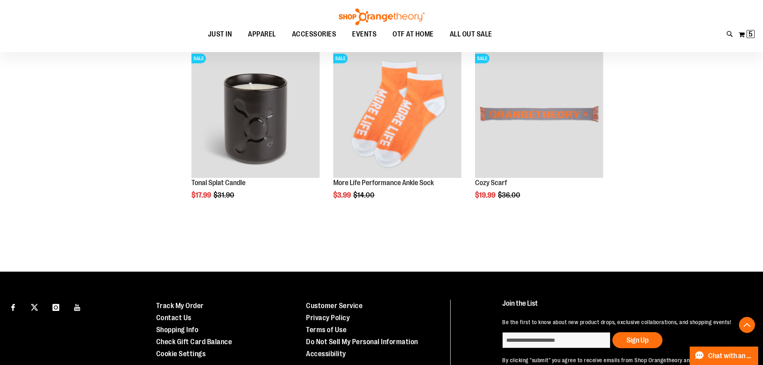
scroll to position [761, 0]
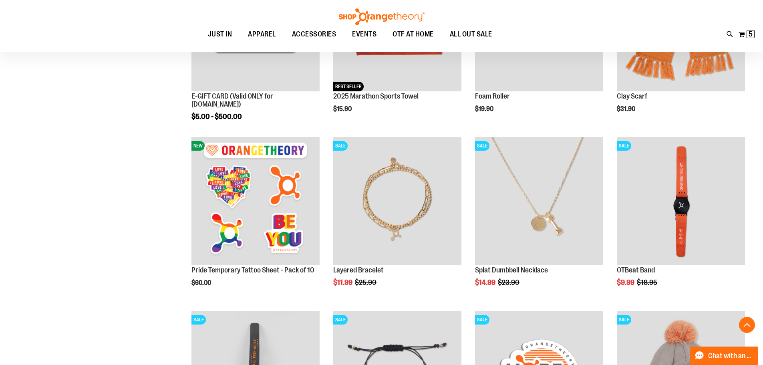
scroll to position [40, 0]
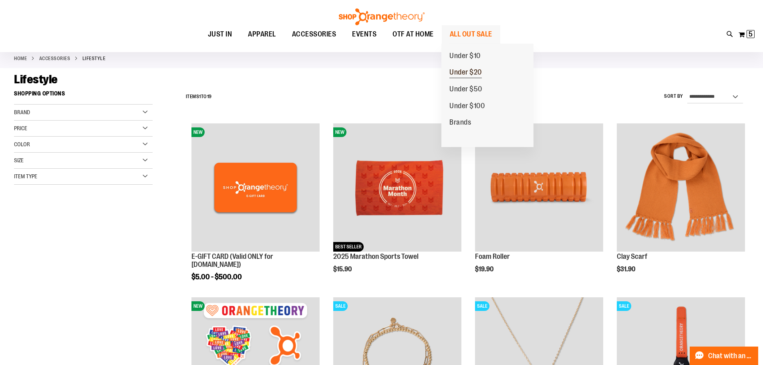
click at [463, 71] on span "Under $20" at bounding box center [465, 73] width 32 height 10
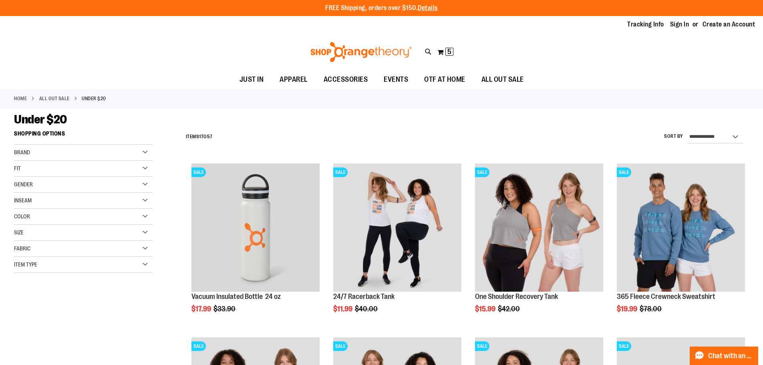
click at [76, 182] on div "Gender" at bounding box center [83, 185] width 139 height 16
click at [74, 181] on div "Gender" at bounding box center [83, 185] width 139 height 16
click at [115, 163] on div "Fit" at bounding box center [83, 169] width 139 height 16
click at [107, 171] on div "Fit" at bounding box center [83, 169] width 139 height 16
click at [92, 231] on div "Size" at bounding box center [83, 233] width 139 height 16
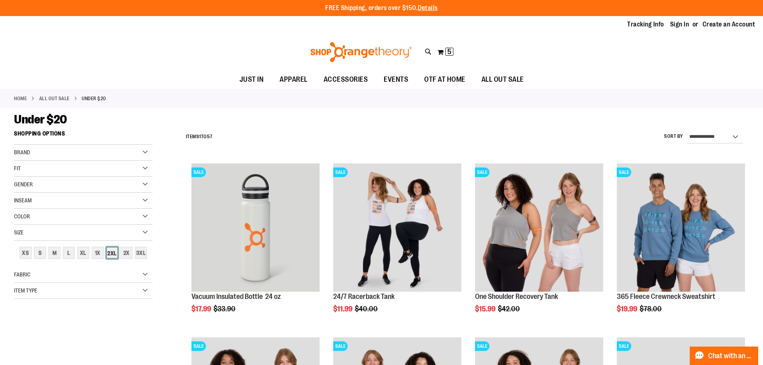
click at [108, 256] on div "2XL" at bounding box center [112, 253] width 12 height 12
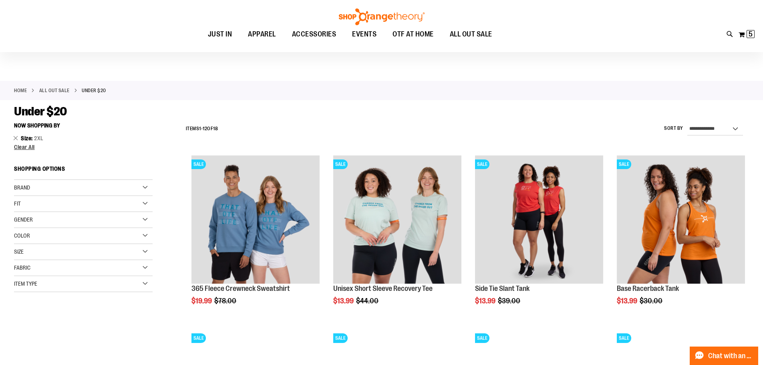
scroll to position [6, 0]
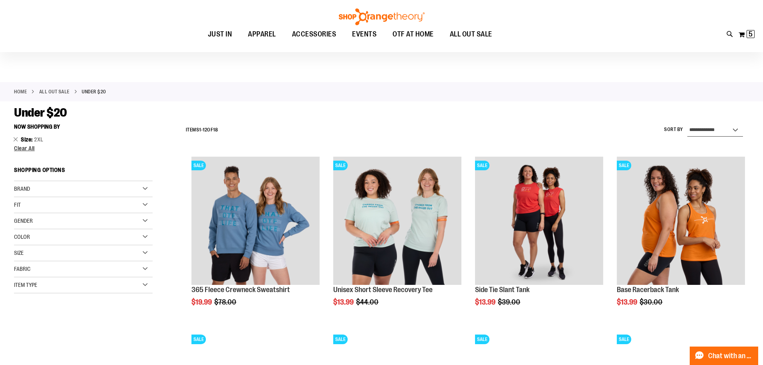
click at [690, 132] on select "**********" at bounding box center [715, 130] width 56 height 13
select select "*********"
click at [687, 124] on select "**********" at bounding box center [715, 130] width 56 height 13
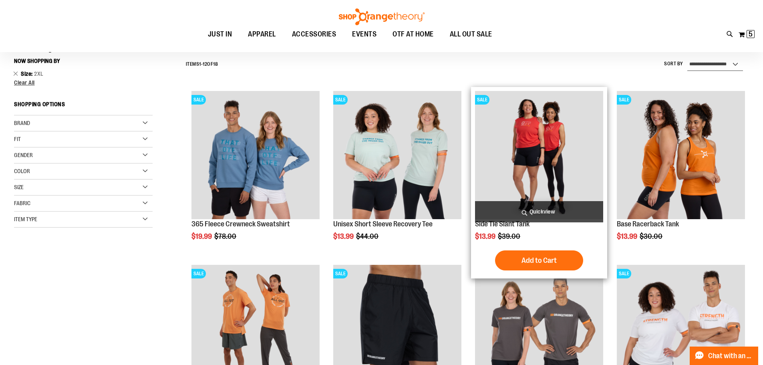
scroll to position [74, 0]
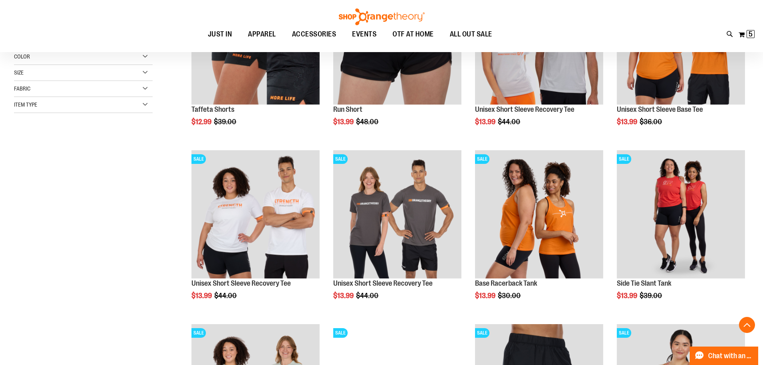
scroll to position [195, 0]
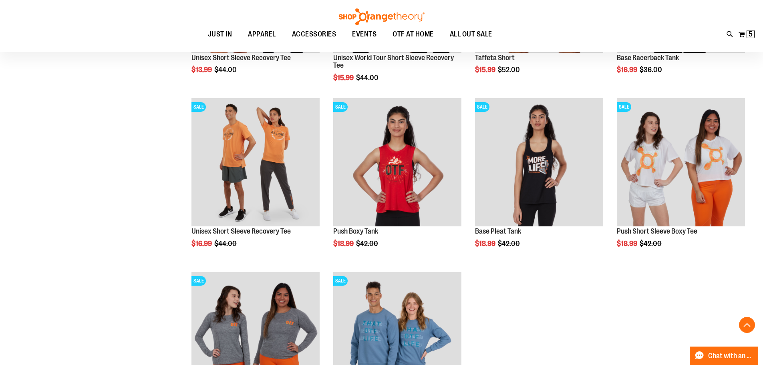
scroll to position [600, 0]
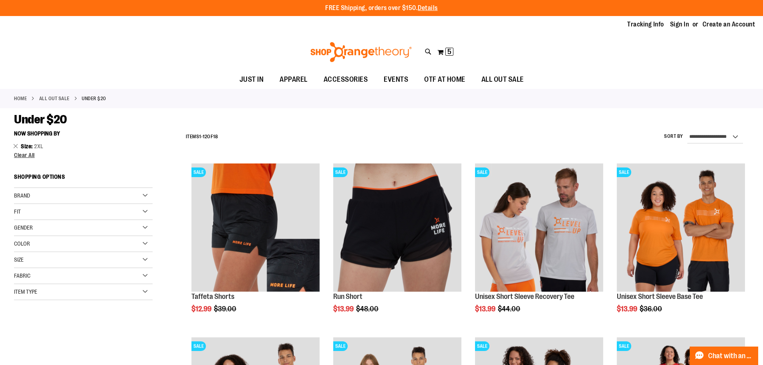
click at [93, 257] on div "Size" at bounding box center [83, 260] width 139 height 16
click at [122, 279] on div "2X" at bounding box center [127, 280] width 12 height 12
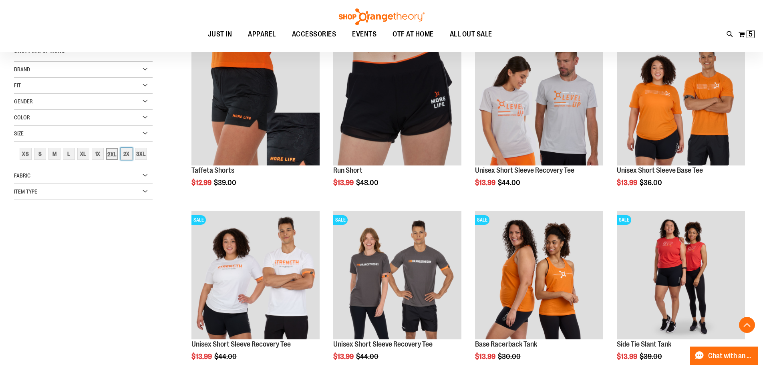
scroll to position [127, 0]
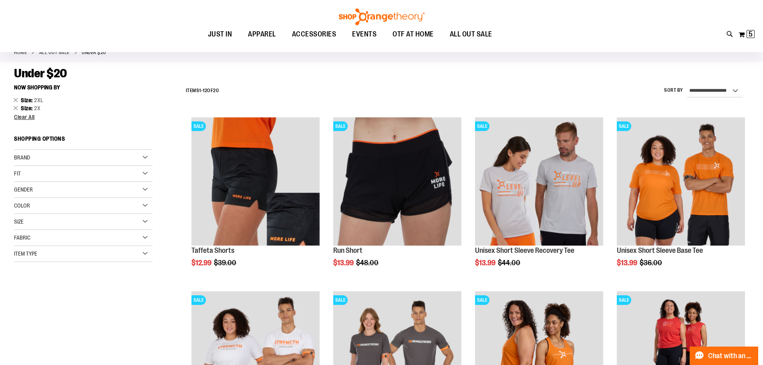
scroll to position [6, 0]
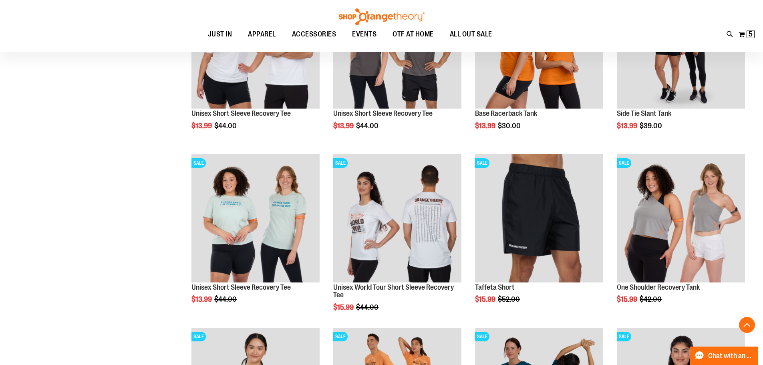
scroll to position [287, 0]
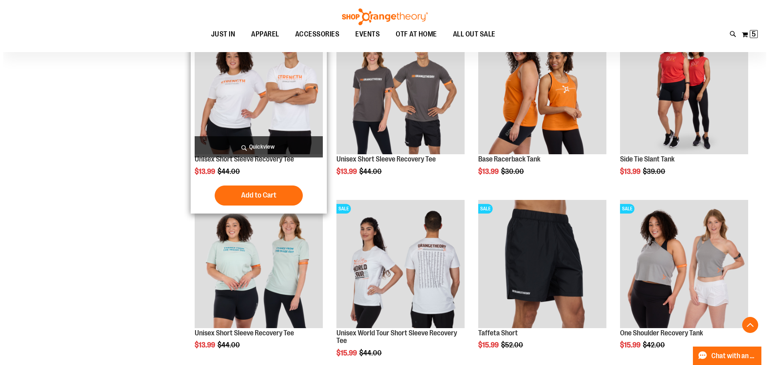
scroll to position [367, 0]
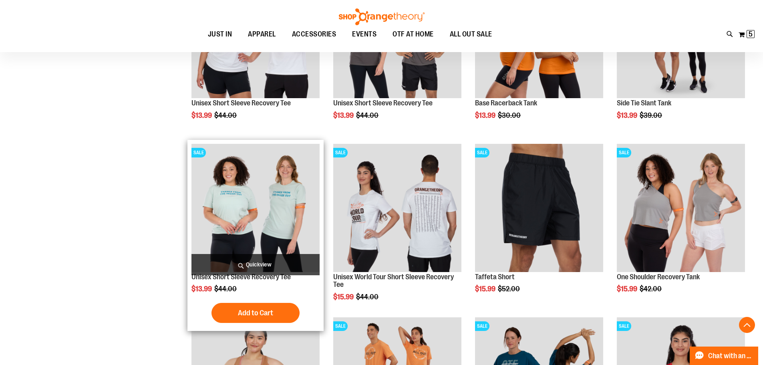
click at [255, 257] on span "Quickview" at bounding box center [255, 264] width 128 height 21
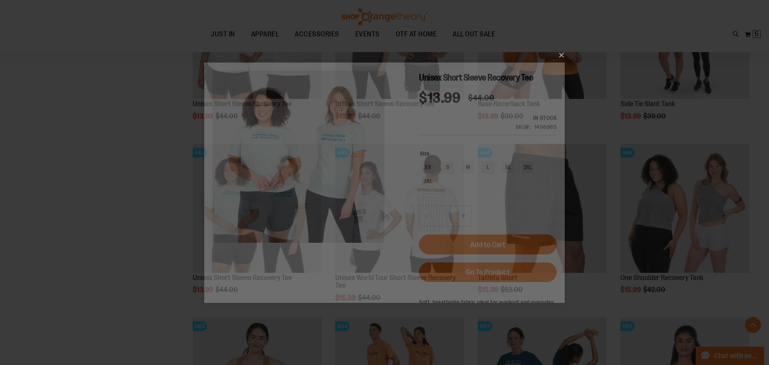
scroll to position [0, 0]
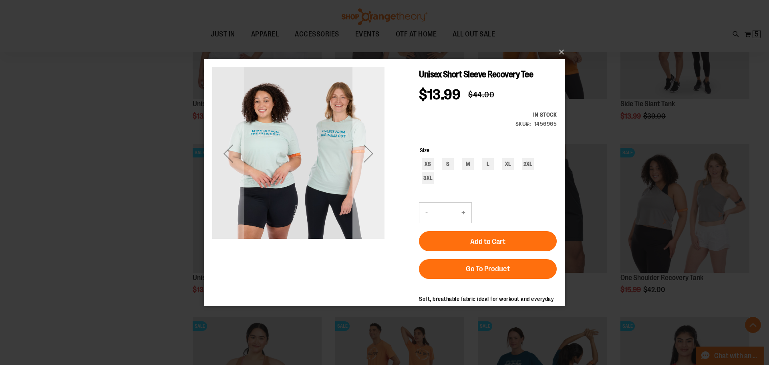
click at [367, 165] on div "Next" at bounding box center [368, 153] width 32 height 32
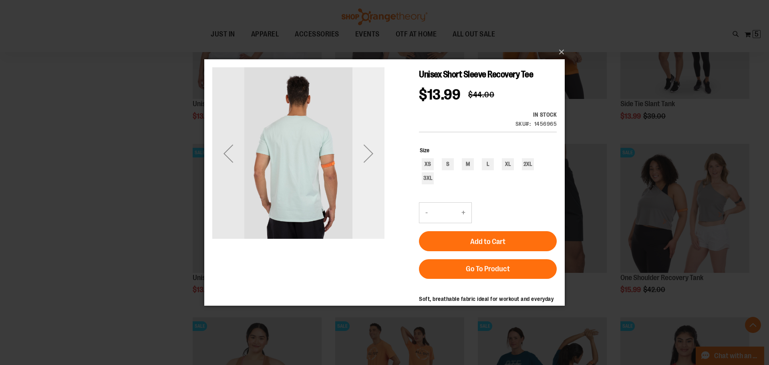
click at [367, 165] on div "Next" at bounding box center [368, 153] width 32 height 32
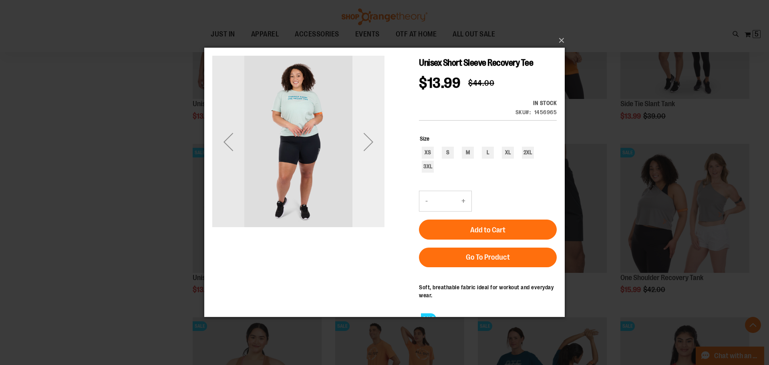
click at [367, 164] on div "Next" at bounding box center [368, 142] width 32 height 172
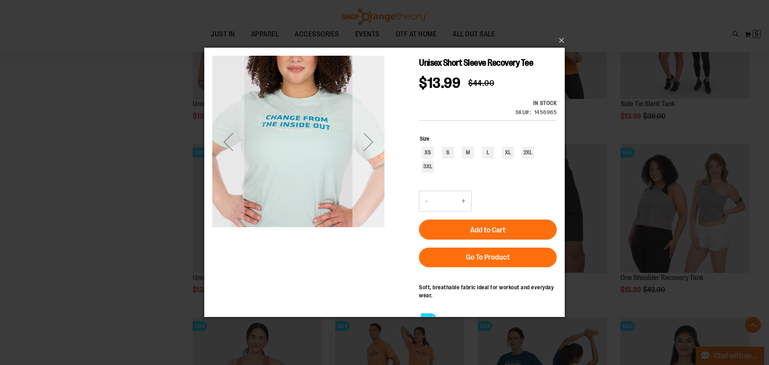
click at [367, 164] on div "Next" at bounding box center [368, 142] width 32 height 172
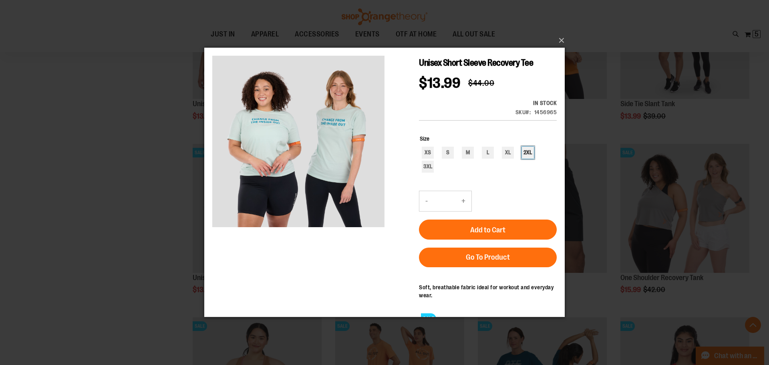
click at [526, 147] on div "2XL" at bounding box center [528, 153] width 12 height 12
type input "***"
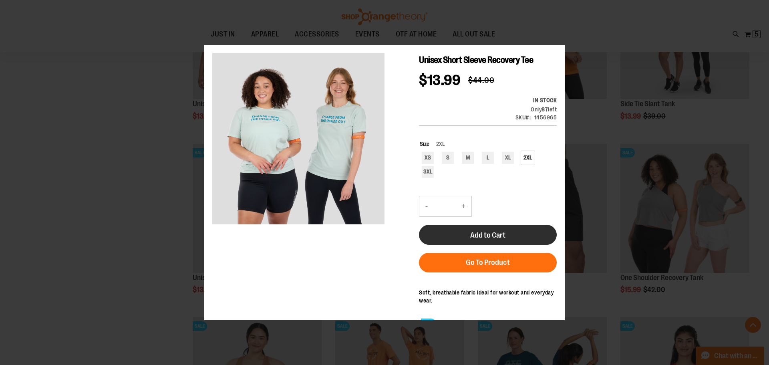
click at [474, 231] on span "Add to Cart" at bounding box center [487, 235] width 35 height 9
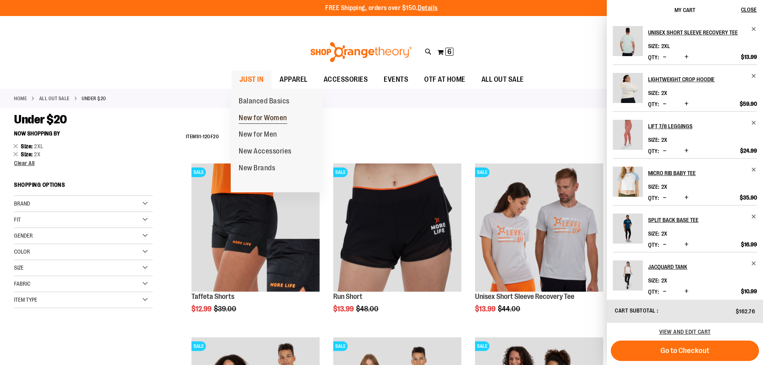
click at [256, 117] on span "New for Women" at bounding box center [263, 119] width 48 height 10
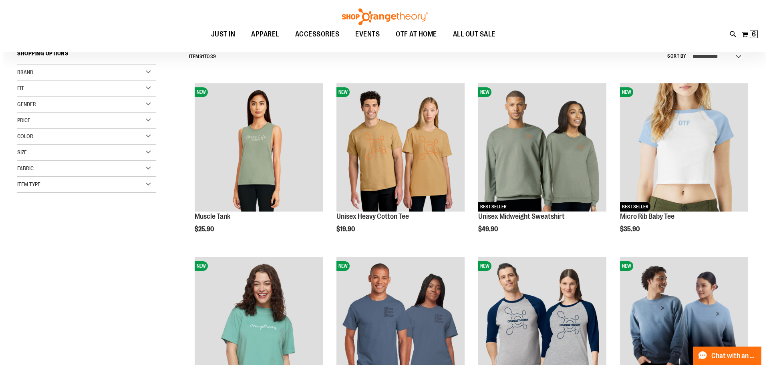
scroll to position [120, 0]
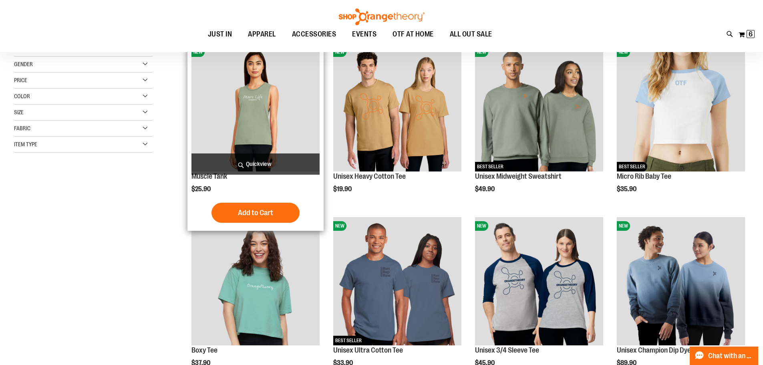
click at [220, 167] on span "Quickview" at bounding box center [255, 163] width 128 height 21
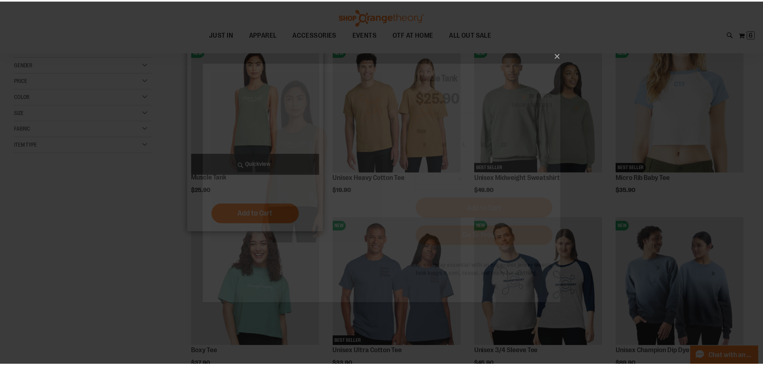
scroll to position [0, 0]
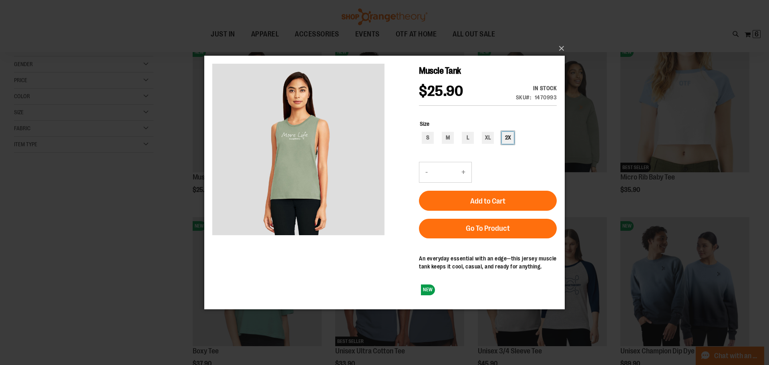
click at [504, 142] on div "2X" at bounding box center [508, 137] width 12 height 12
type input "***"
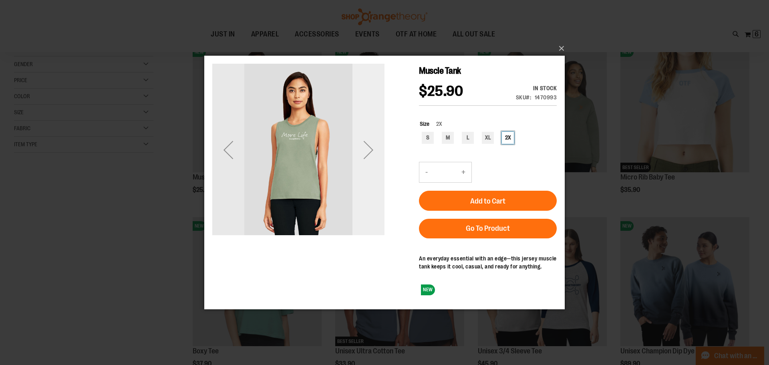
click at [367, 161] on div "Next" at bounding box center [368, 149] width 32 height 32
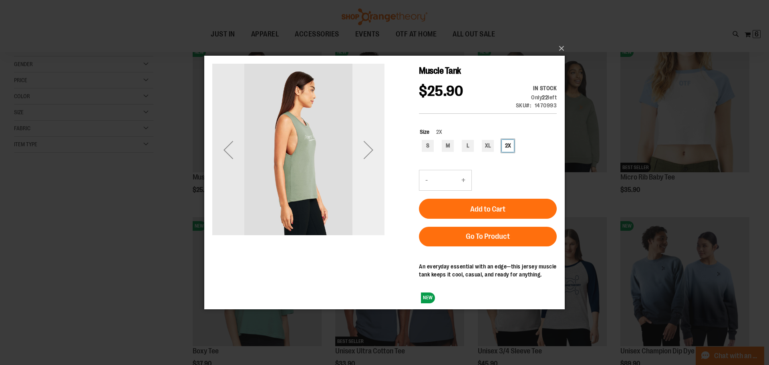
click at [367, 161] on div "Next" at bounding box center [368, 149] width 32 height 32
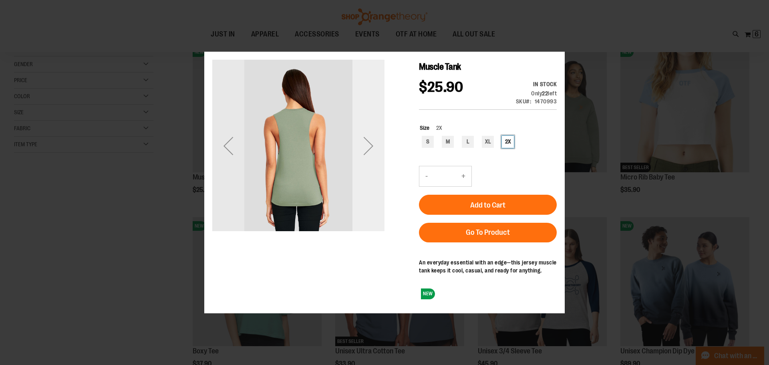
click at [367, 161] on div "Next" at bounding box center [368, 145] width 32 height 172
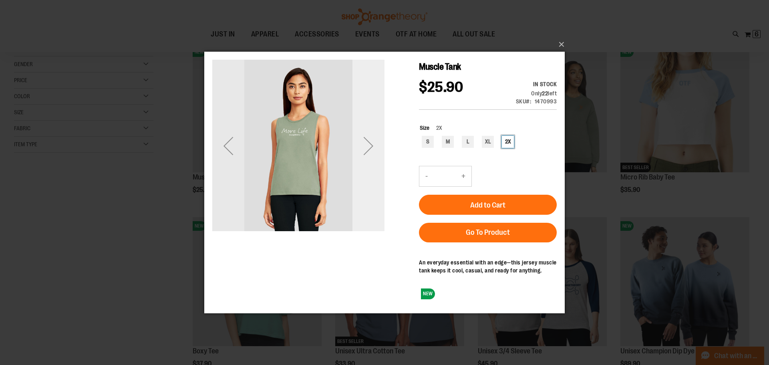
click at [367, 161] on div "Next" at bounding box center [368, 145] width 32 height 172
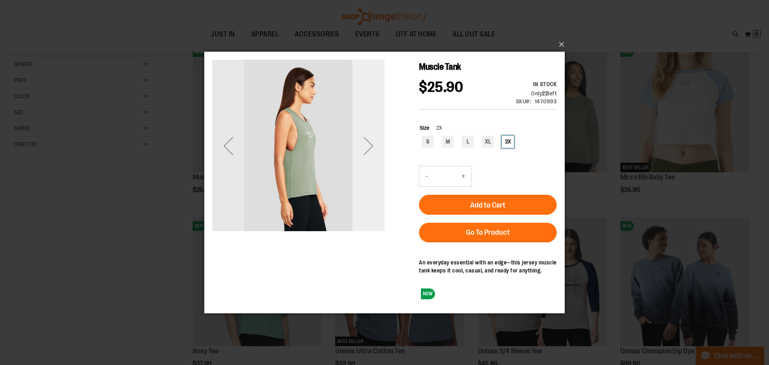
click at [367, 161] on div "Next" at bounding box center [368, 145] width 32 height 172
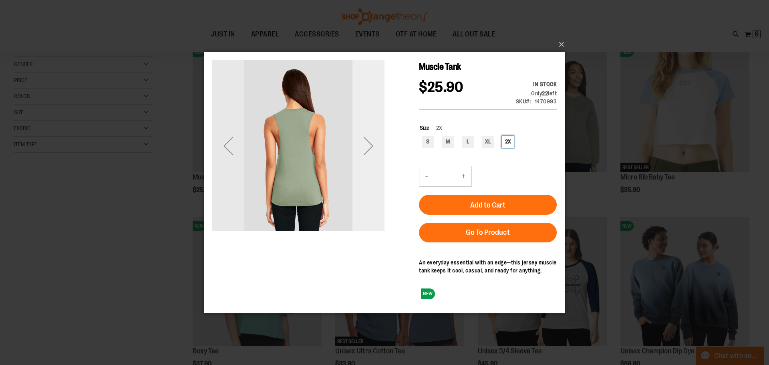
click at [367, 161] on div "Next" at bounding box center [368, 145] width 32 height 172
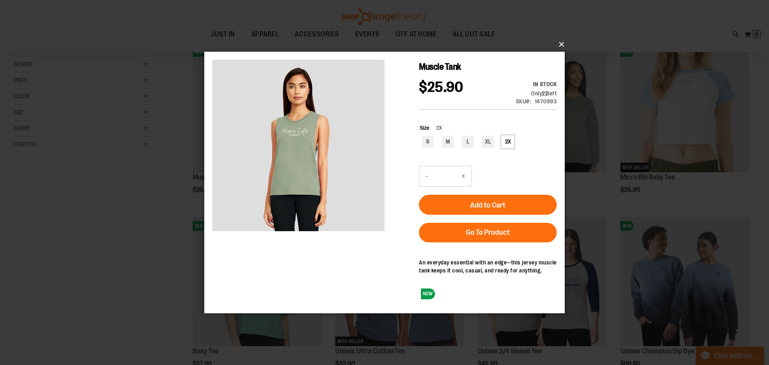
click at [557, 48] on button "×" at bounding box center [387, 45] width 360 height 18
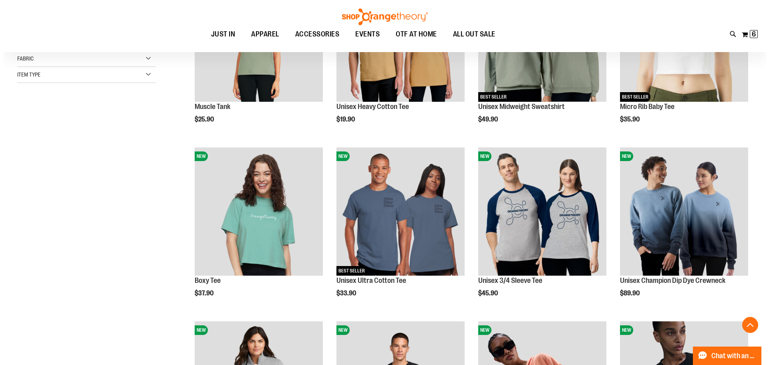
scroll to position [200, 0]
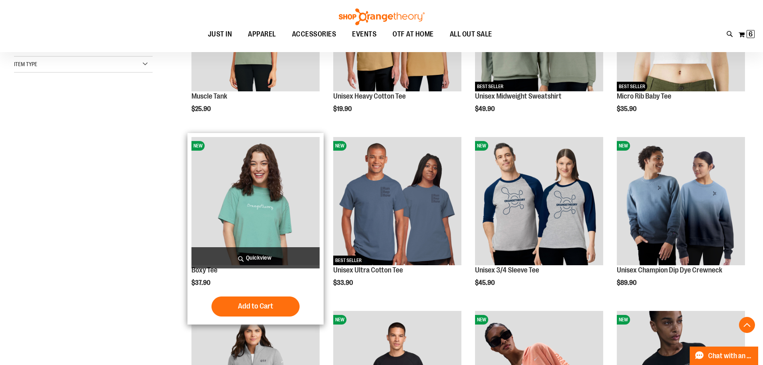
click at [248, 250] on span "Quickview" at bounding box center [255, 257] width 128 height 21
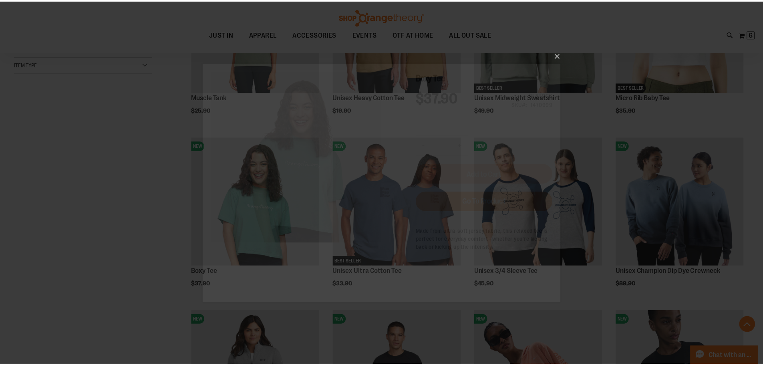
scroll to position [0, 0]
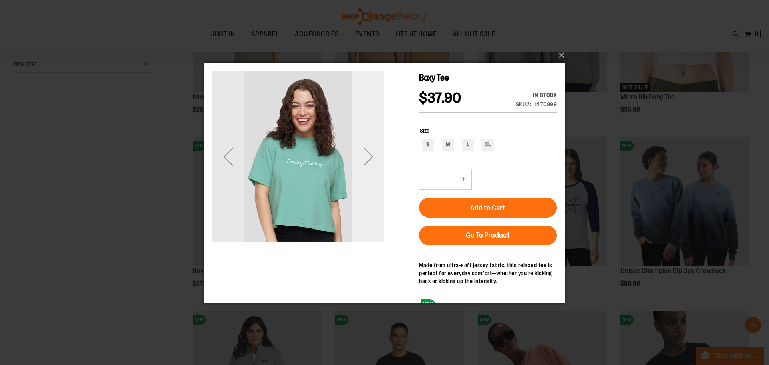
click at [376, 151] on div "Next" at bounding box center [368, 156] width 32 height 32
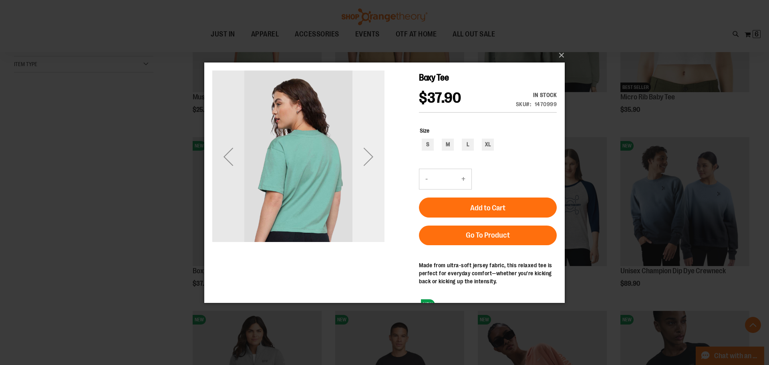
click at [376, 155] on div "Next" at bounding box center [368, 156] width 32 height 32
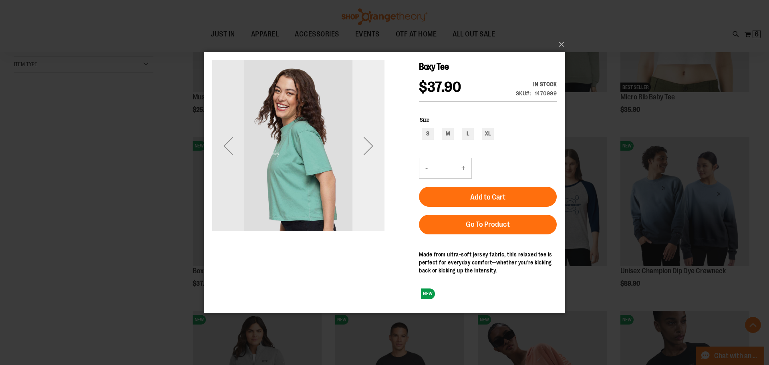
click at [376, 151] on div "Next" at bounding box center [368, 145] width 32 height 32
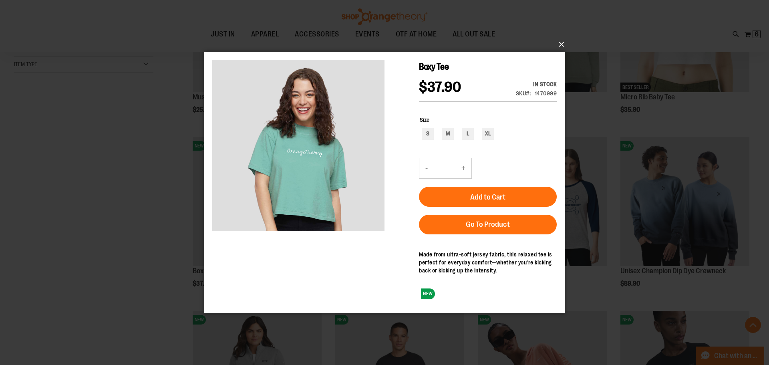
click at [560, 48] on button "×" at bounding box center [387, 45] width 360 height 18
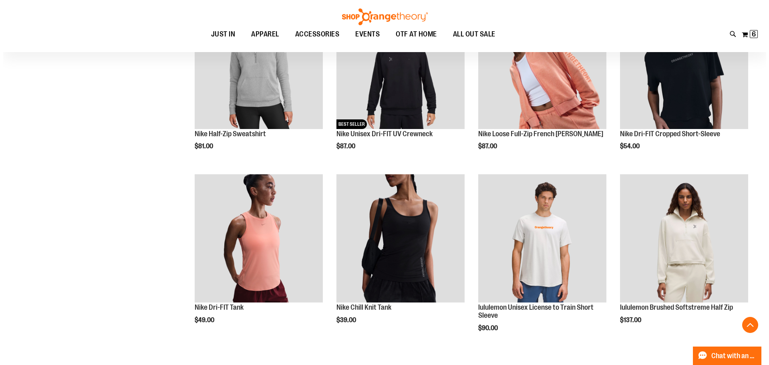
scroll to position [520, 0]
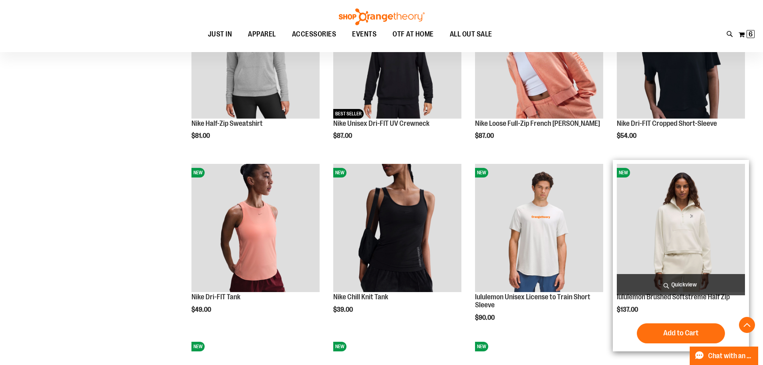
click at [659, 279] on span "Quickview" at bounding box center [681, 284] width 128 height 21
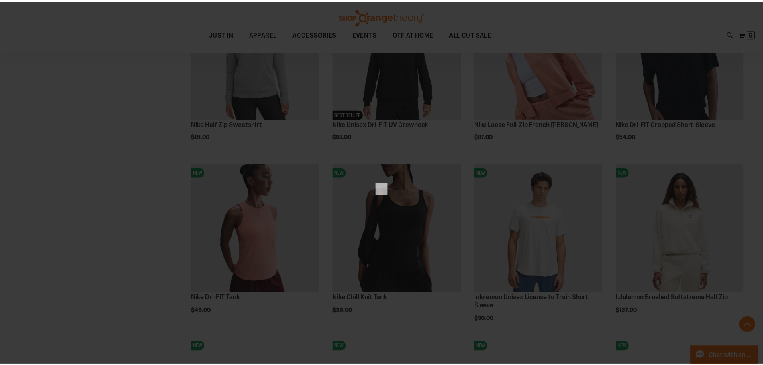
scroll to position [0, 0]
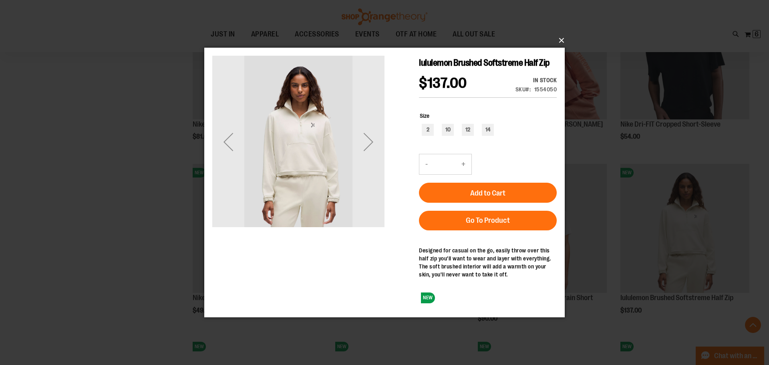
click at [561, 42] on button "×" at bounding box center [387, 41] width 360 height 18
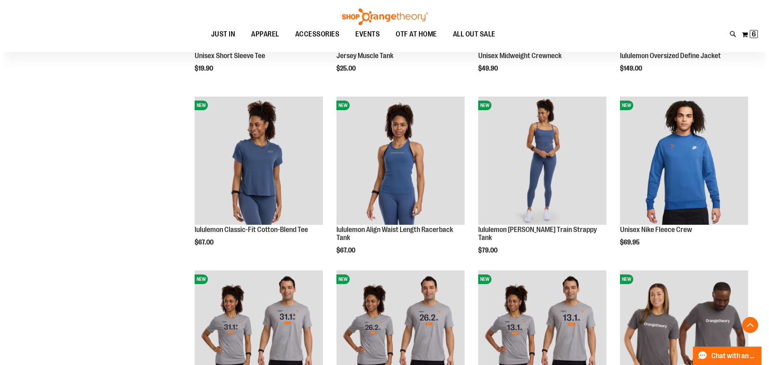
scroll to position [1121, 0]
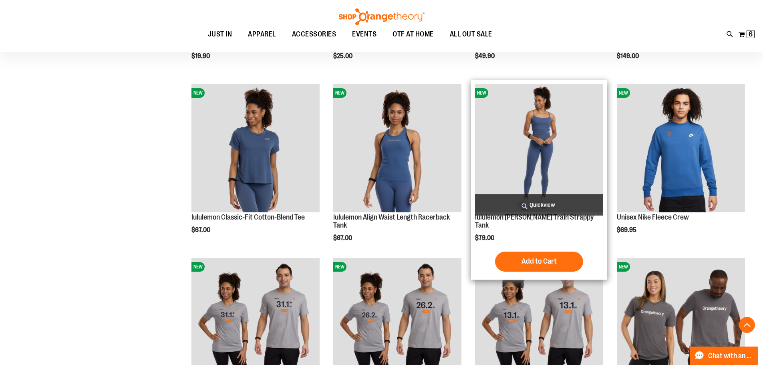
click at [575, 198] on span "Quickview" at bounding box center [539, 204] width 128 height 21
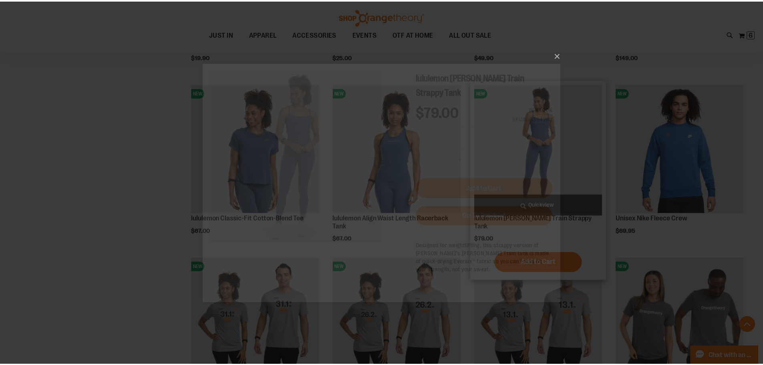
scroll to position [0, 0]
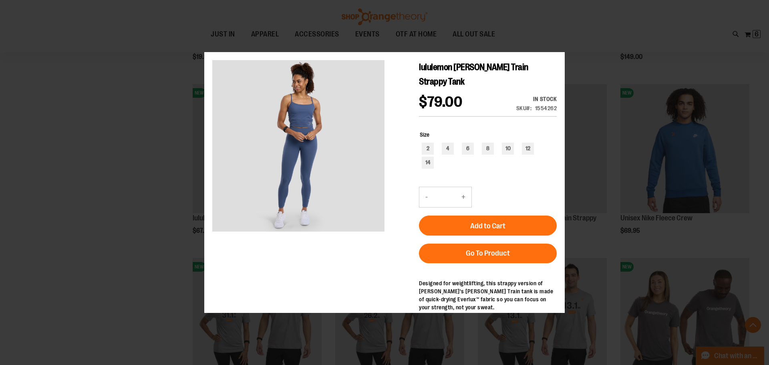
click at [172, 187] on div "×" at bounding box center [384, 182] width 769 height 365
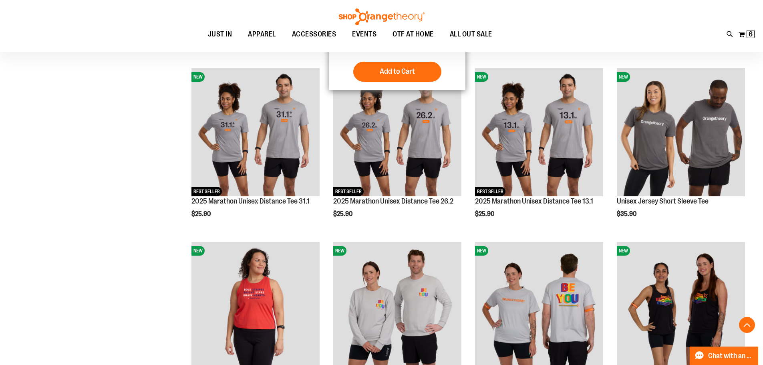
scroll to position [1201, 0]
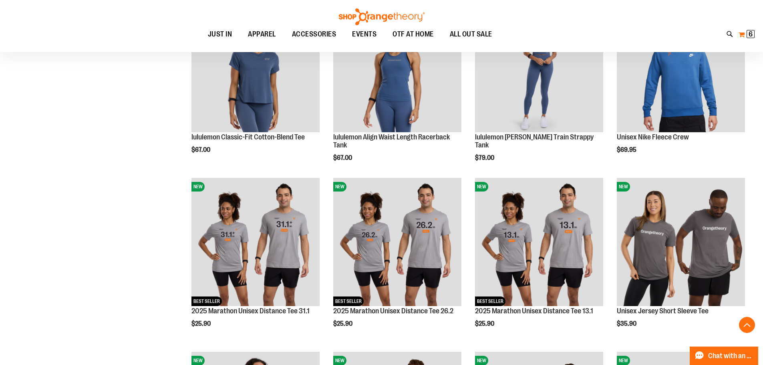
click at [738, 33] on button "My Cart 6 6 items" at bounding box center [746, 34] width 17 height 13
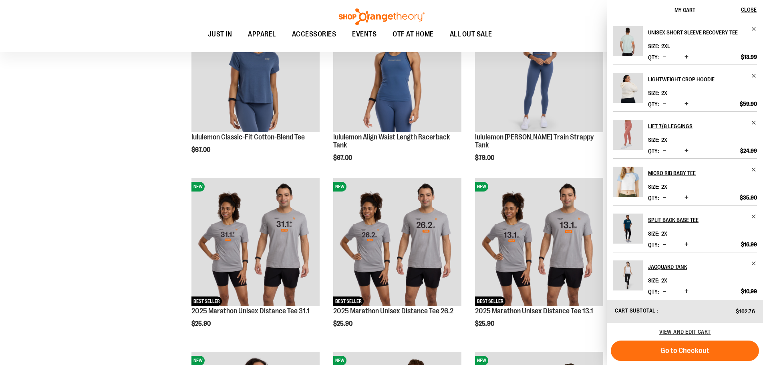
click at [694, 335] on div "View and edit cart" at bounding box center [685, 332] width 156 height 18
click at [694, 333] on span "View and edit cart" at bounding box center [685, 331] width 52 height 6
